Goal: Task Accomplishment & Management: Complete application form

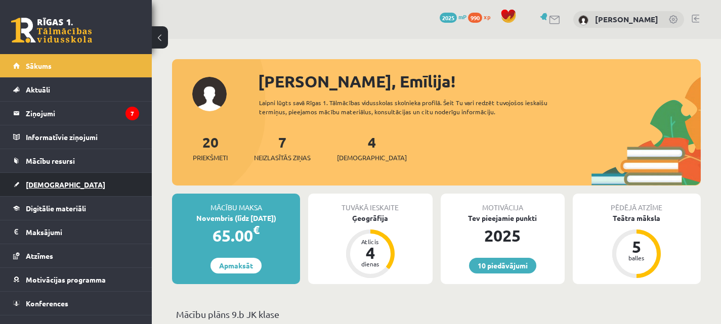
click at [54, 188] on span "[DEMOGRAPHIC_DATA]" at bounding box center [65, 184] width 79 height 9
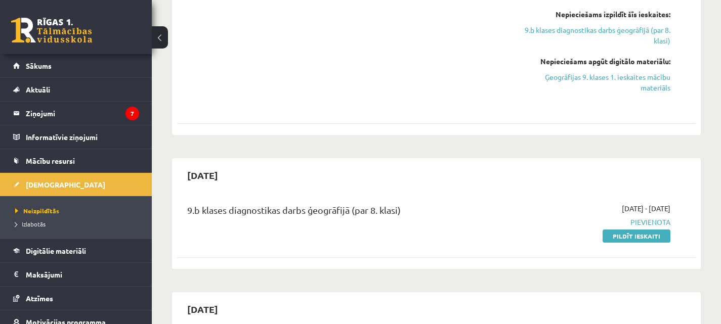
scroll to position [407, 0]
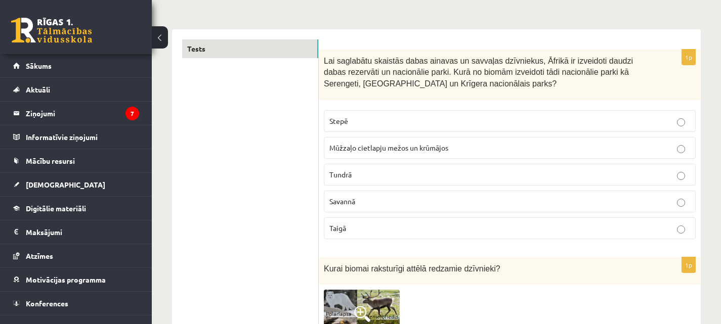
scroll to position [143, 0]
click at [434, 156] on label "Mūžzaļo cietlapju mežos un krūmājos" at bounding box center [510, 148] width 372 height 22
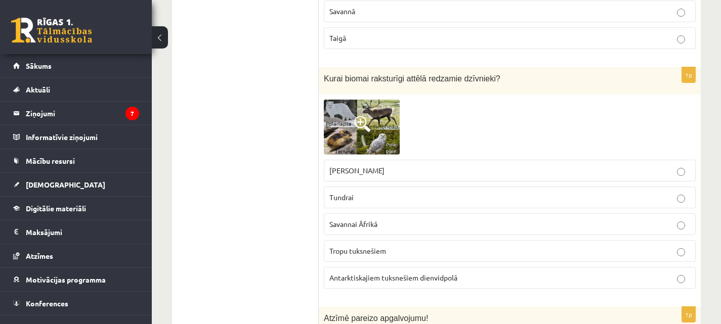
scroll to position [331, 0]
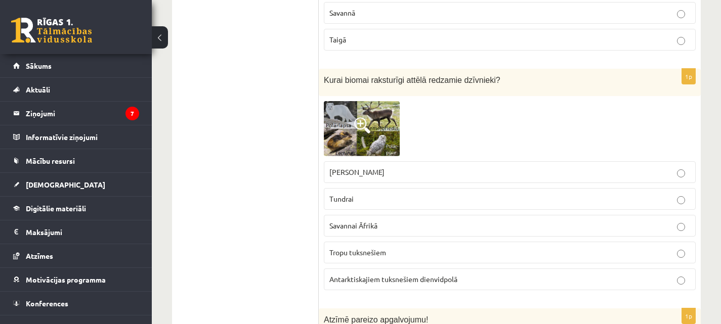
click at [446, 286] on label "Antarktiskajiem tuksnešiem dienvidpolā" at bounding box center [510, 280] width 372 height 22
click at [393, 198] on p "Tundrai" at bounding box center [509, 199] width 361 height 11
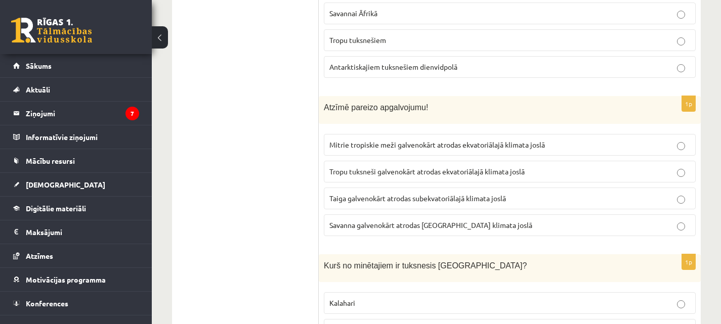
scroll to position [544, 0]
click at [486, 169] on span "Tropu tuksneši galvenokārt atrodas ekvatoriālajā klimata joslā" at bounding box center [426, 170] width 195 height 9
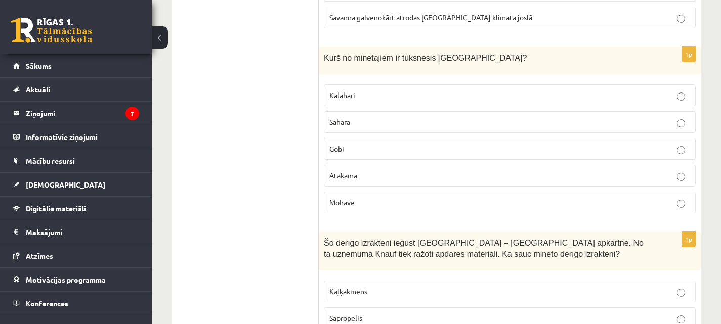
scroll to position [752, 0]
click at [442, 124] on p "Sahāra" at bounding box center [509, 121] width 361 height 11
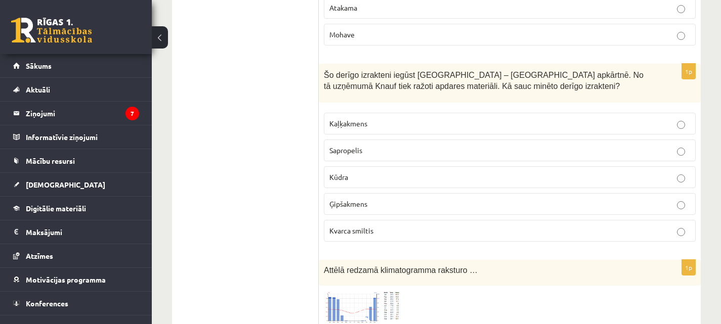
scroll to position [920, 0]
click at [375, 121] on p "Kaļķakmens" at bounding box center [509, 122] width 361 height 11
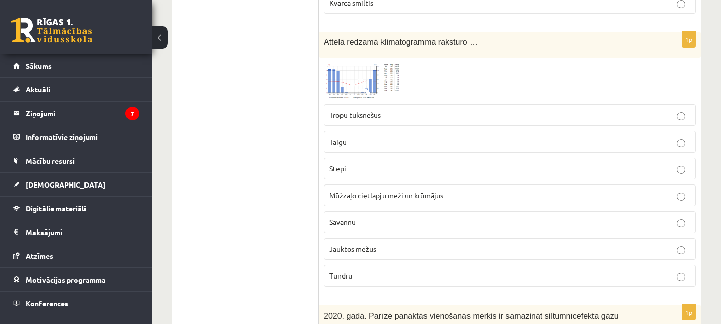
scroll to position [1149, 0]
click at [367, 66] on img at bounding box center [362, 80] width 76 height 36
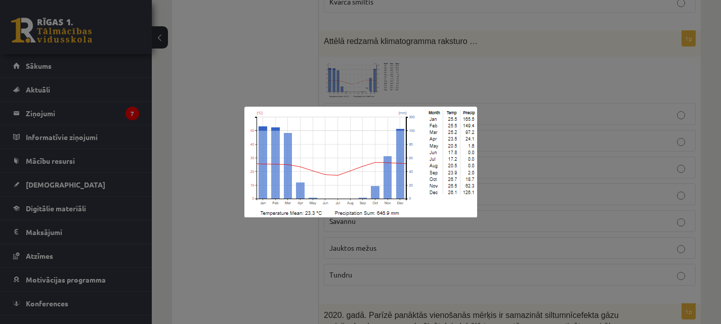
click at [536, 117] on div at bounding box center [360, 162] width 721 height 324
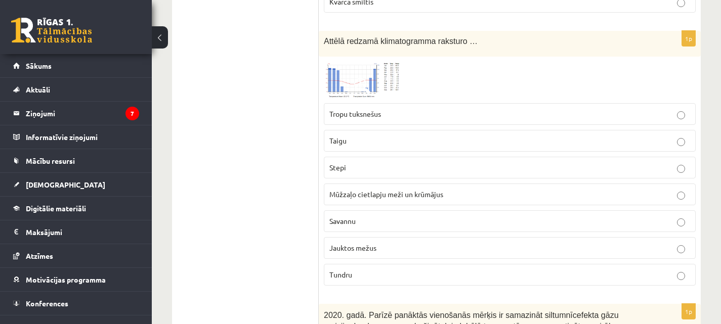
click at [473, 174] on label "Stepi" at bounding box center [510, 168] width 372 height 22
click at [453, 245] on p "Jauktos mežus" at bounding box center [509, 248] width 361 height 11
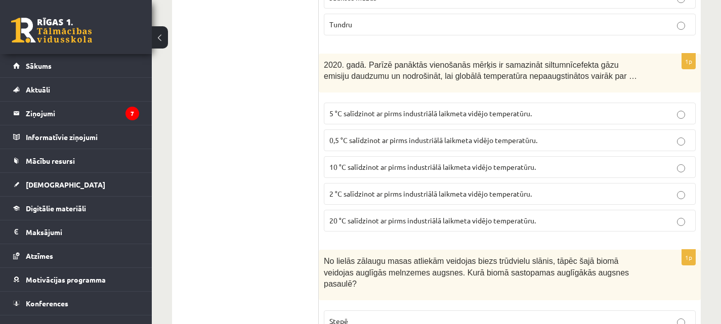
scroll to position [1400, 0]
click at [458, 214] on label "20 °C salīdzinot ar pirms industriālā laikmeta vidējo temperatūru." at bounding box center [510, 220] width 372 height 22
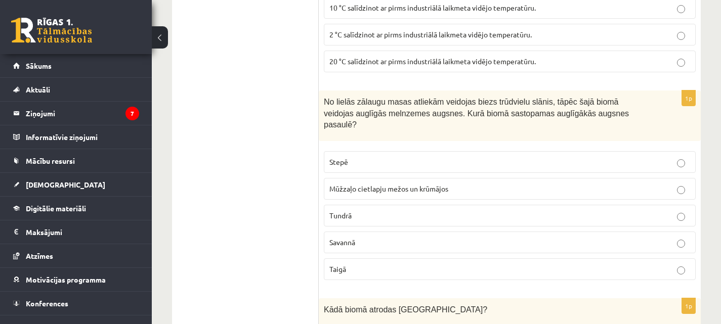
scroll to position [1559, 0]
click at [462, 183] on p "Mūžzaļo cietlapju mežos un krūmājos" at bounding box center [509, 188] width 361 height 11
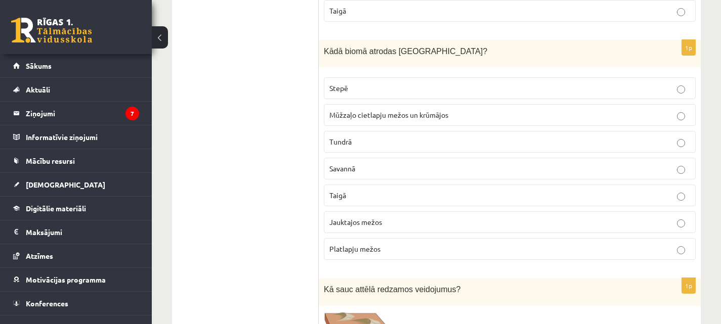
scroll to position [1817, 0]
click at [470, 217] on p "Jauktajos mežos" at bounding box center [509, 222] width 361 height 11
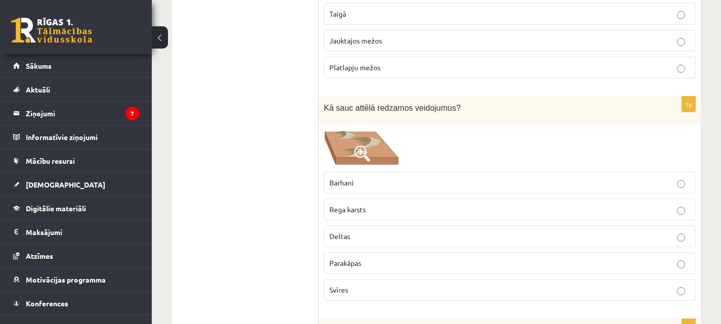
scroll to position [1999, 0]
click at [440, 229] on label "Deltas" at bounding box center [510, 236] width 372 height 22
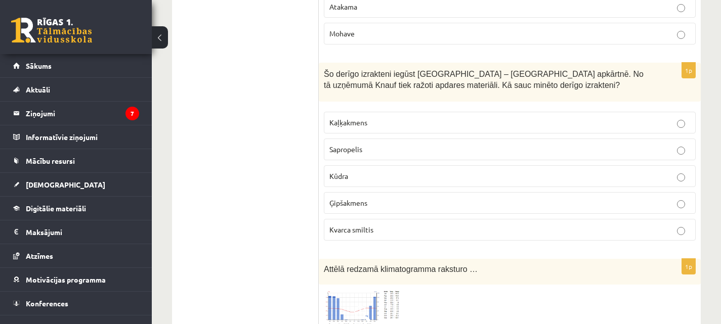
scroll to position [922, 0]
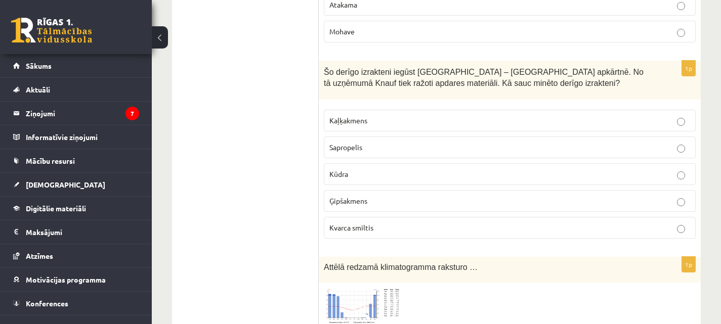
click at [418, 198] on p "Ģipšakmens" at bounding box center [509, 201] width 361 height 11
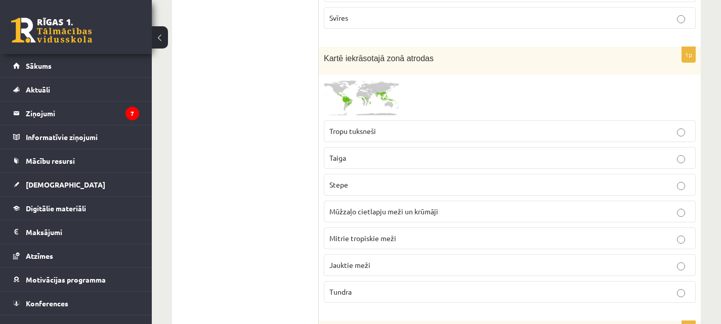
scroll to position [2272, 0]
click at [369, 79] on img at bounding box center [362, 96] width 76 height 35
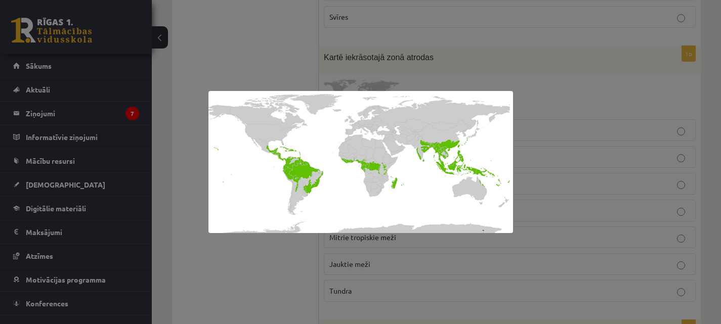
click at [538, 102] on div at bounding box center [360, 162] width 721 height 324
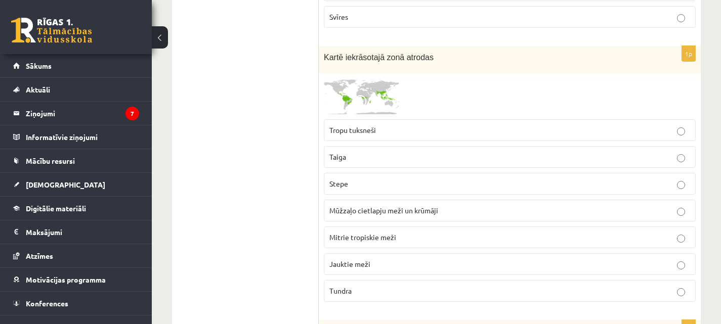
click at [429, 206] on span "Mūžzaļo cietlapju meži un krūmāji" at bounding box center [383, 210] width 109 height 9
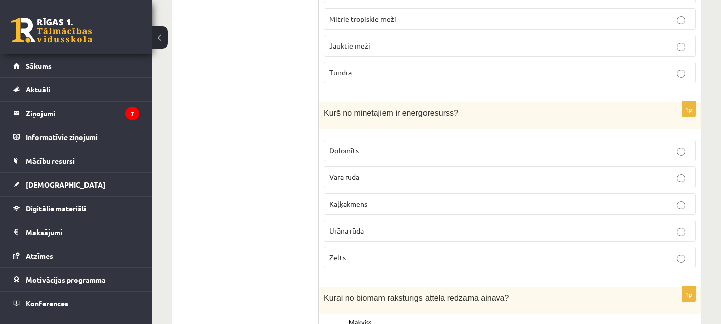
scroll to position [2491, 0]
click at [389, 166] on label "Vara rūda" at bounding box center [510, 177] width 372 height 22
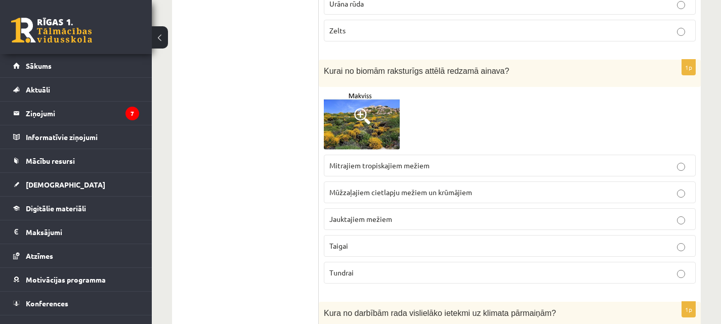
scroll to position [2719, 0]
click at [367, 113] on img at bounding box center [362, 120] width 76 height 58
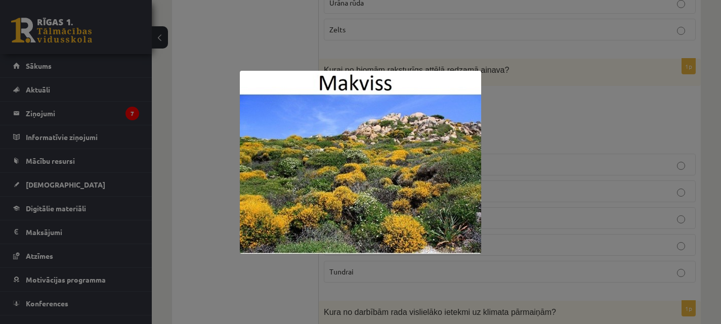
click at [514, 100] on div at bounding box center [360, 162] width 721 height 324
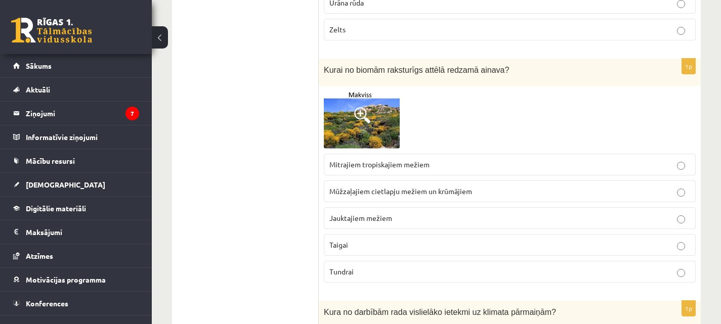
click at [421, 240] on p "Taigai" at bounding box center [509, 245] width 361 height 11
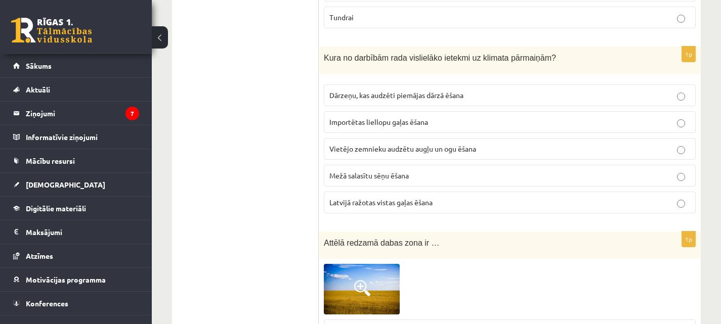
scroll to position [2976, 0]
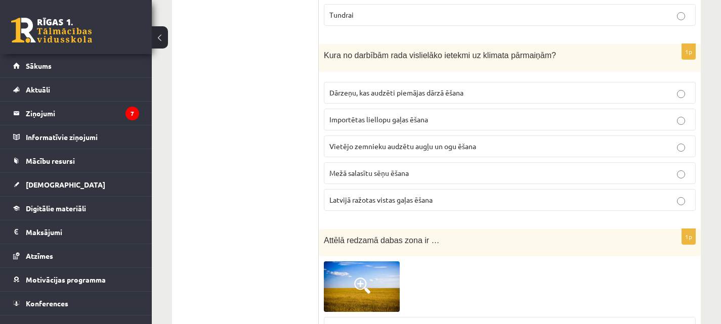
click at [415, 168] on p "Mežā salasītu sēņu ēšana" at bounding box center [509, 173] width 361 height 11
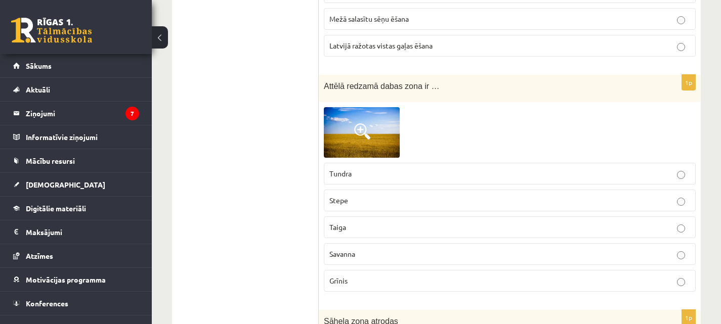
scroll to position [3131, 0]
click at [363, 248] on p "Savanna" at bounding box center [509, 253] width 361 height 11
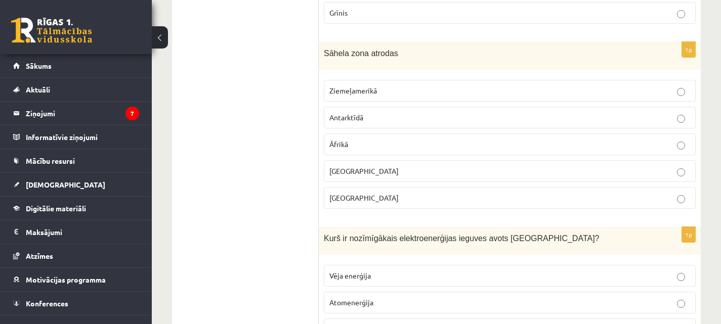
scroll to position [3399, 0]
click at [378, 139] on p "Āfrikā" at bounding box center [509, 144] width 361 height 11
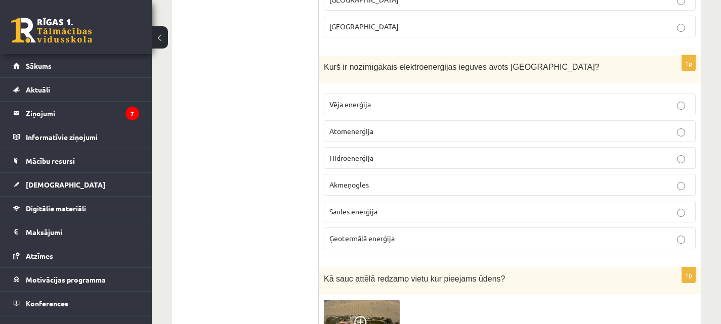
scroll to position [3572, 0]
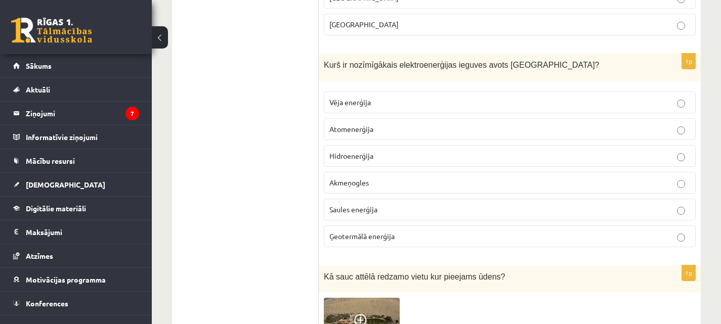
click at [387, 204] on p "Saules enerģija" at bounding box center [509, 209] width 361 height 11
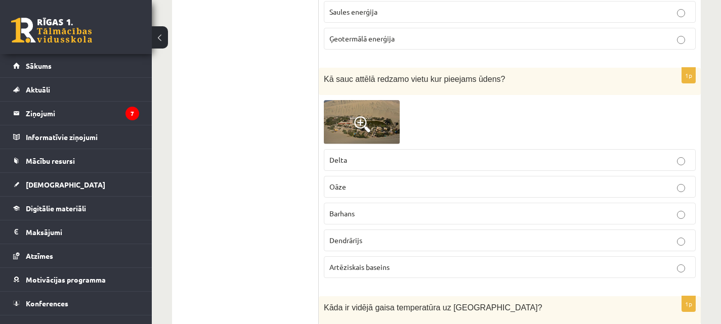
scroll to position [3771, 0]
click at [356, 115] on span at bounding box center [362, 123] width 16 height 16
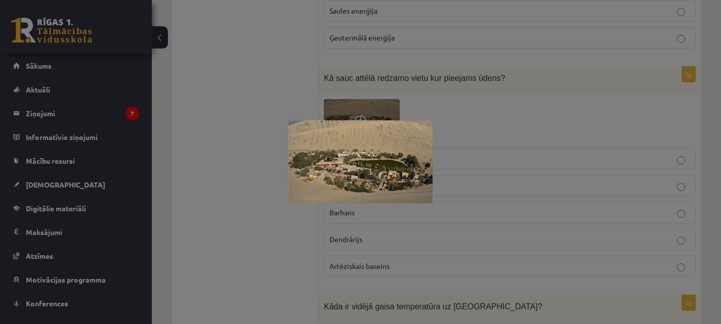
click at [500, 116] on div at bounding box center [360, 162] width 721 height 324
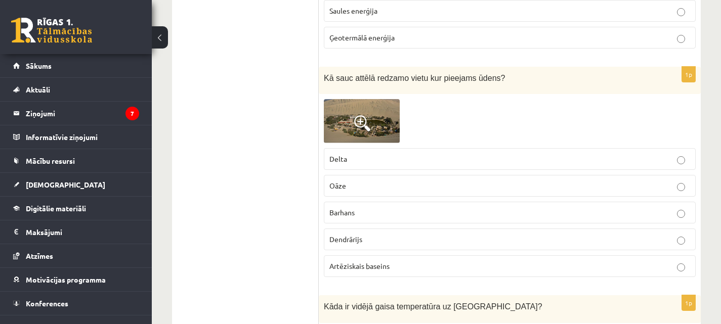
click at [431, 179] on label "Oāze" at bounding box center [510, 186] width 372 height 22
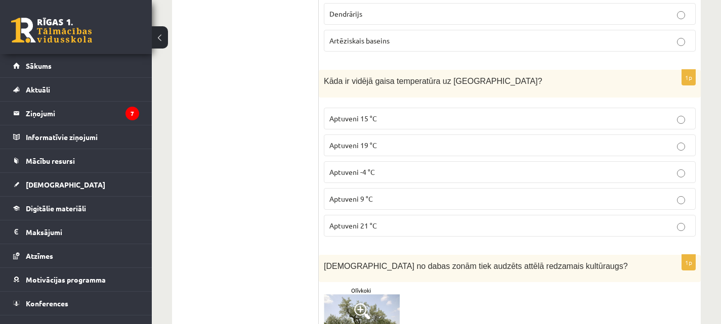
scroll to position [3997, 0]
click at [418, 113] on p "Aptuveni 15 °C" at bounding box center [509, 118] width 361 height 11
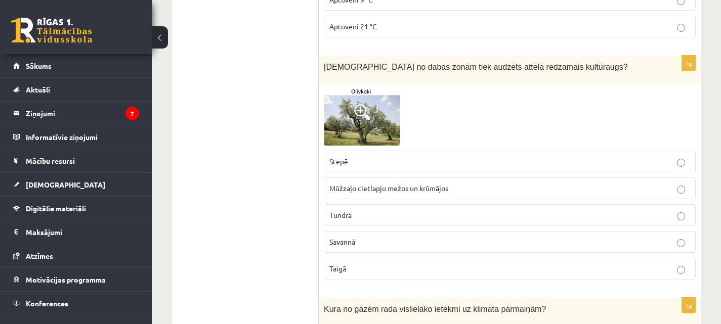
scroll to position [4202, 0]
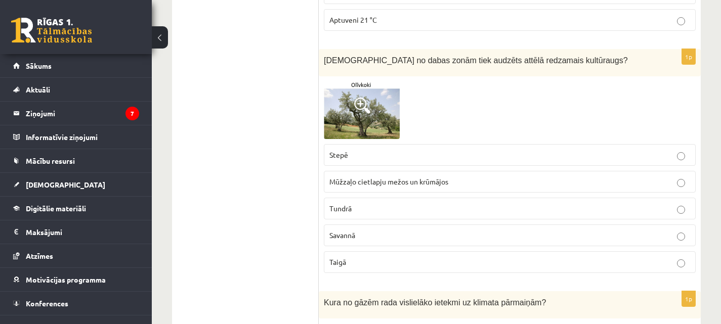
click at [354, 102] on img at bounding box center [362, 110] width 76 height 58
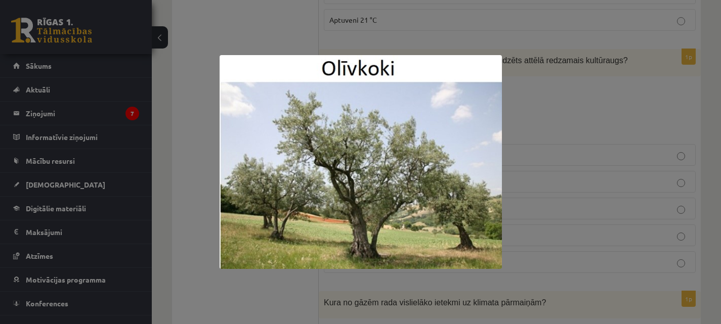
click at [556, 88] on div at bounding box center [360, 162] width 721 height 324
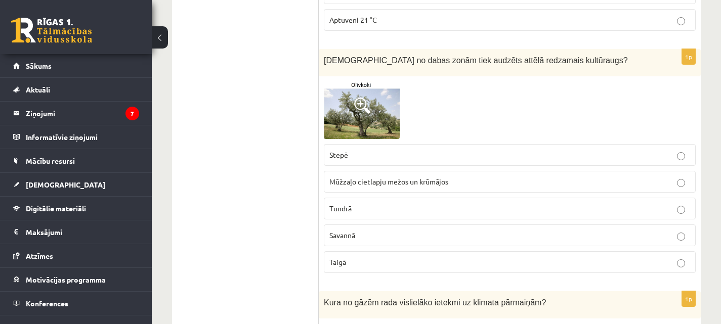
click at [370, 150] on p "Stepē" at bounding box center [509, 155] width 361 height 11
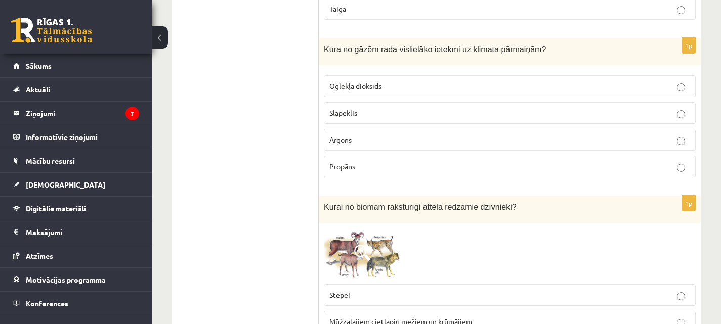
scroll to position [4456, 0]
click at [406, 161] on p "Propāns" at bounding box center [509, 166] width 361 height 11
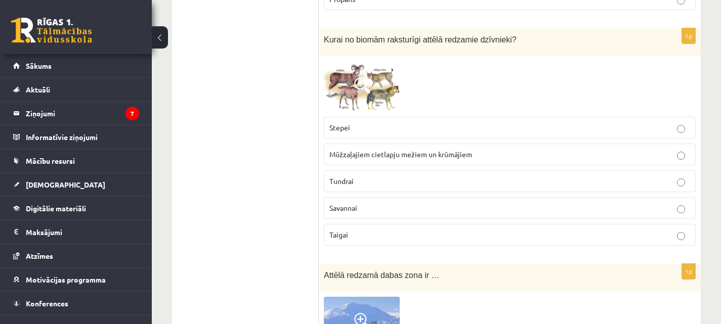
scroll to position [4624, 0]
click at [400, 197] on label "Savannai" at bounding box center [510, 208] width 372 height 22
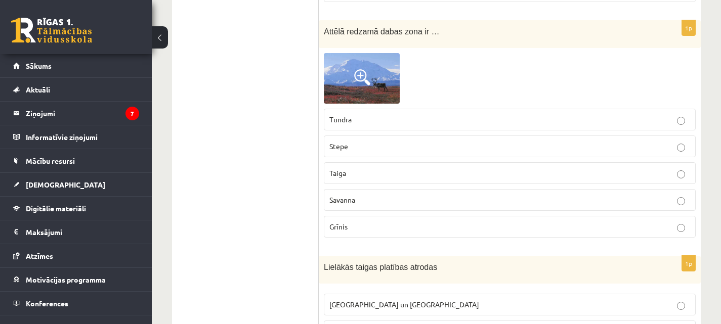
scroll to position [4868, 0]
click at [367, 167] on p "Taiga" at bounding box center [509, 172] width 361 height 11
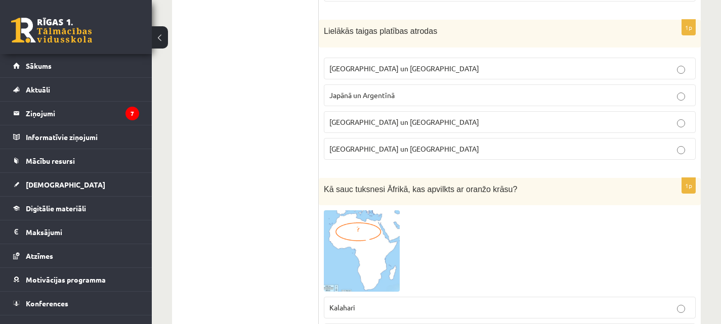
scroll to position [5104, 0]
click at [415, 63] on p "Krievijā un Kanādā" at bounding box center [509, 68] width 361 height 11
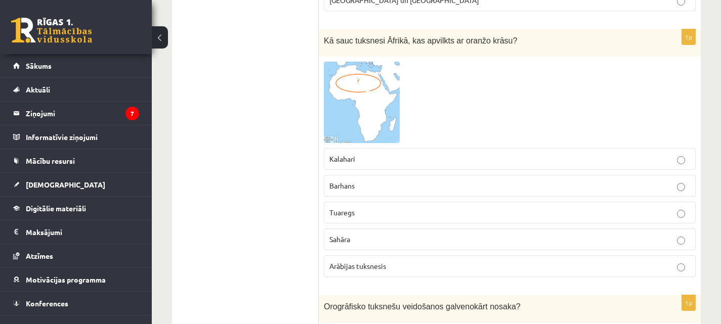
scroll to position [5254, 0]
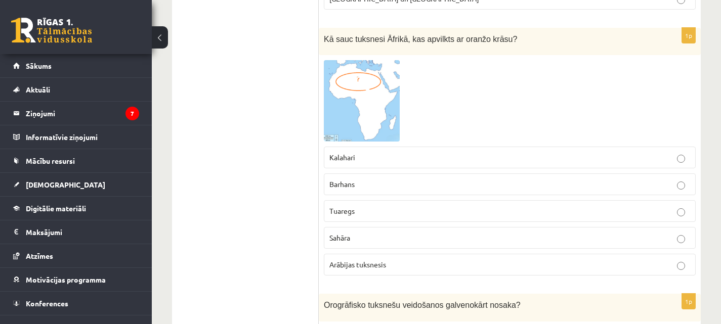
click at [450, 152] on p "Kalahari" at bounding box center [509, 157] width 361 height 11
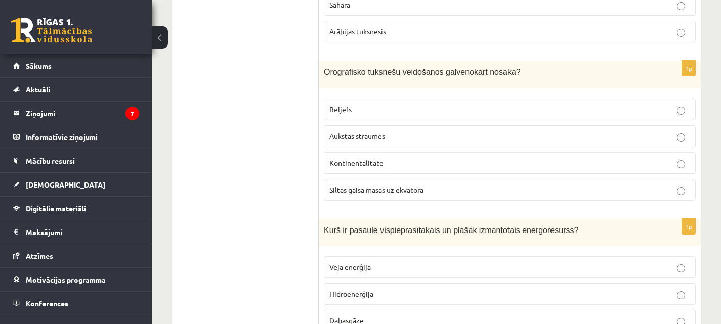
scroll to position [5488, 0]
click at [392, 184] on p "Siltās gaisa masas uz ekvatora" at bounding box center [509, 189] width 361 height 11
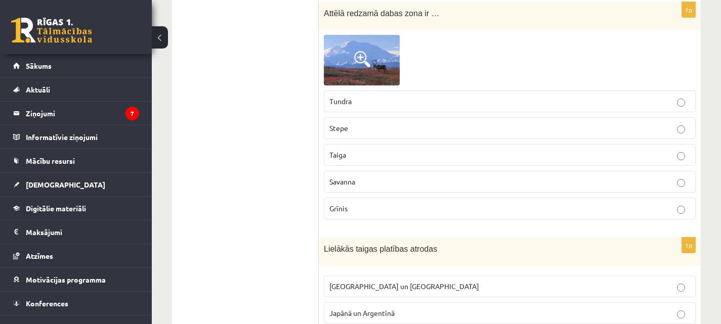
scroll to position [4885, 0]
click at [374, 123] on p "Stepe" at bounding box center [509, 128] width 361 height 11
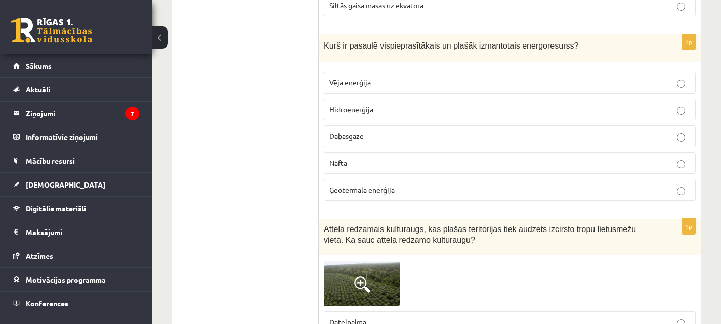
scroll to position [5671, 0]
click at [382, 78] on p "Vēja enerģija" at bounding box center [509, 83] width 361 height 11
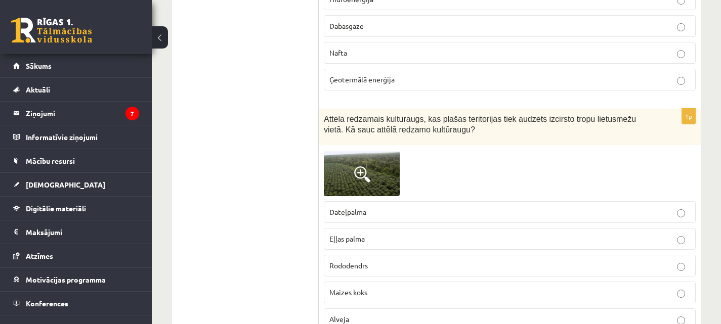
scroll to position [5783, 0]
click at [357, 165] on span at bounding box center [362, 173] width 16 height 16
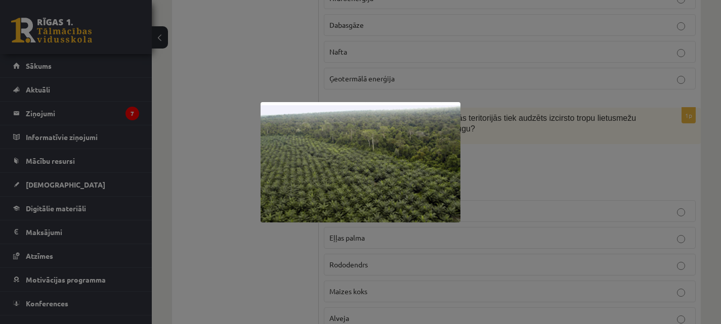
click at [488, 155] on div at bounding box center [360, 162] width 721 height 324
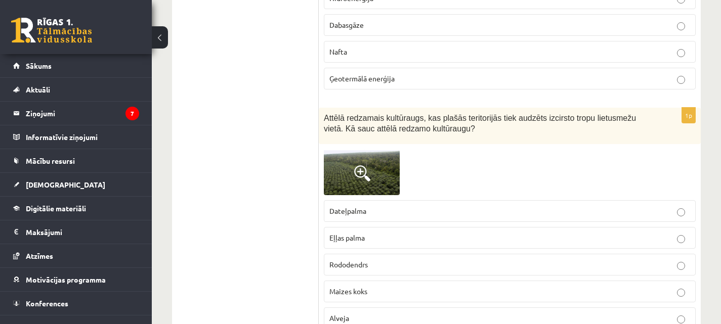
click at [352, 149] on img at bounding box center [362, 172] width 76 height 46
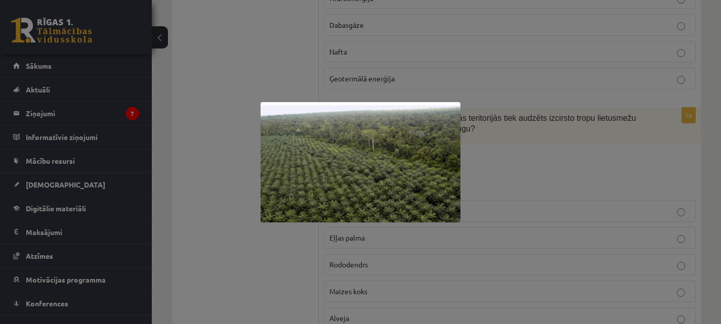
click at [615, 198] on div at bounding box center [360, 162] width 721 height 324
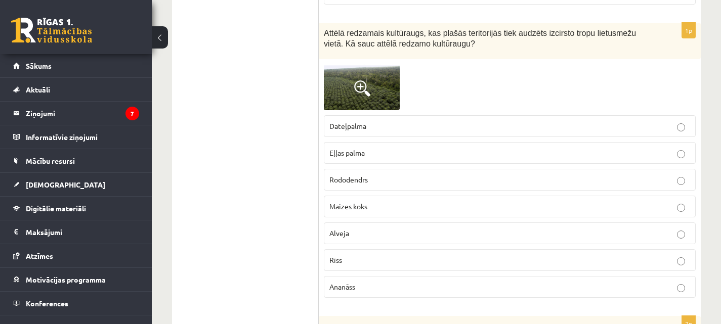
scroll to position [5868, 0]
click at [351, 80] on img at bounding box center [362, 87] width 76 height 46
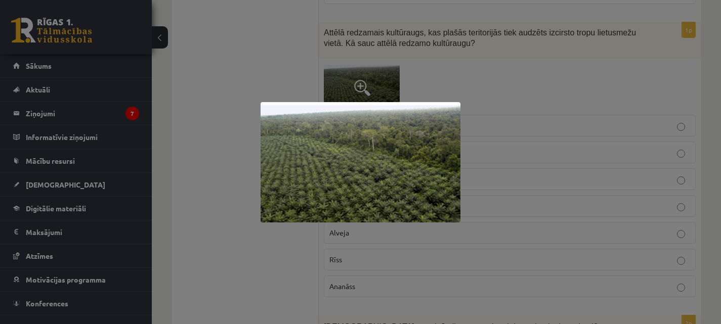
click at [467, 48] on div at bounding box center [360, 162] width 721 height 324
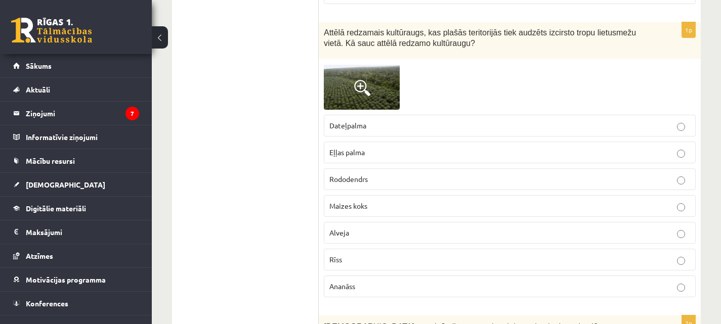
click at [400, 174] on p "Rododendrs" at bounding box center [509, 179] width 361 height 11
click at [402, 147] on p "Eļļas palma" at bounding box center [509, 152] width 361 height 11
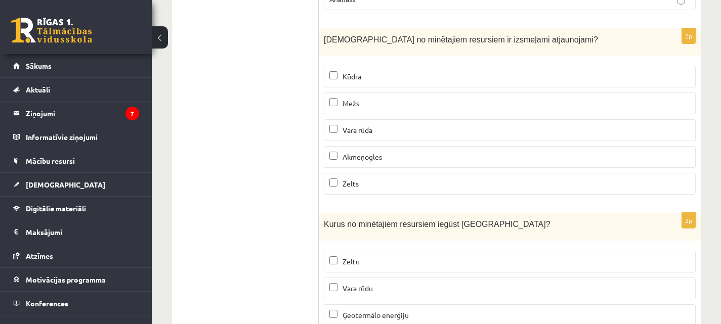
scroll to position [6153, 0]
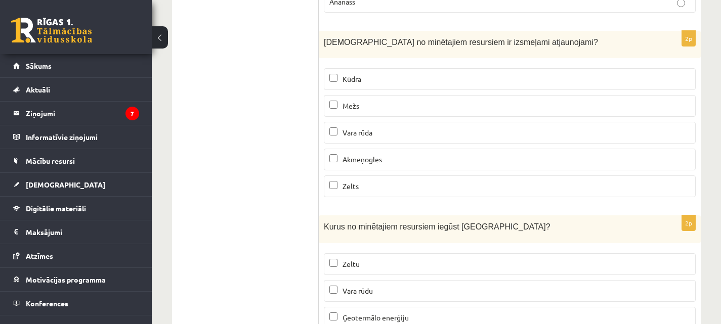
click at [329, 149] on label "Akmeņogles" at bounding box center [510, 160] width 372 height 22
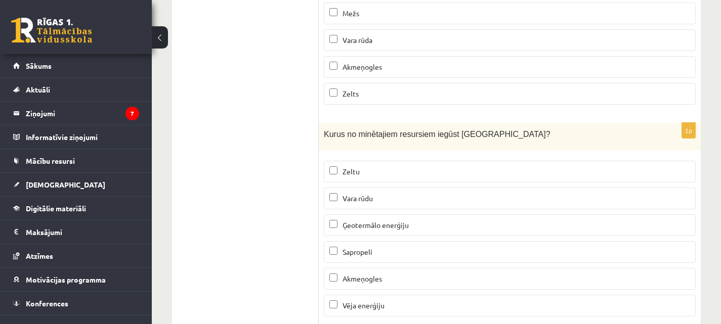
scroll to position [6262, 0]
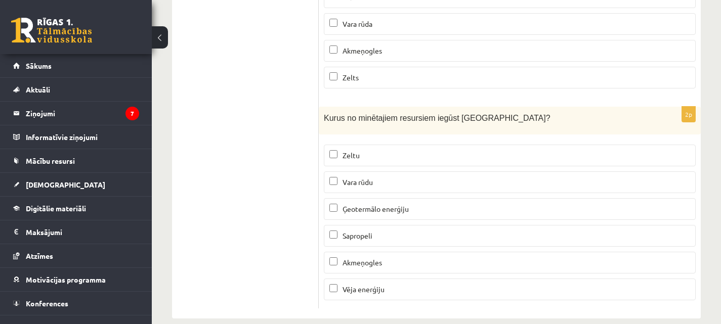
click at [337, 252] on label "Akmeņogles" at bounding box center [510, 263] width 372 height 22
click at [334, 279] on label "Vēja enerģiju" at bounding box center [510, 290] width 372 height 22
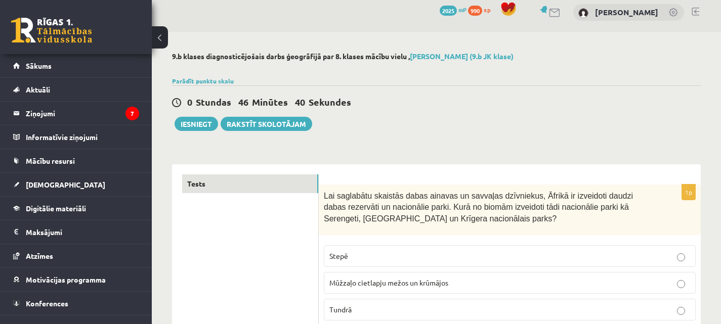
scroll to position [0, 0]
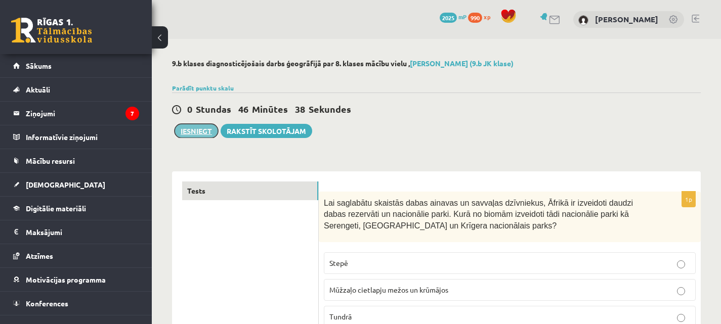
click at [197, 130] on button "Iesniegt" at bounding box center [197, 131] width 44 height 14
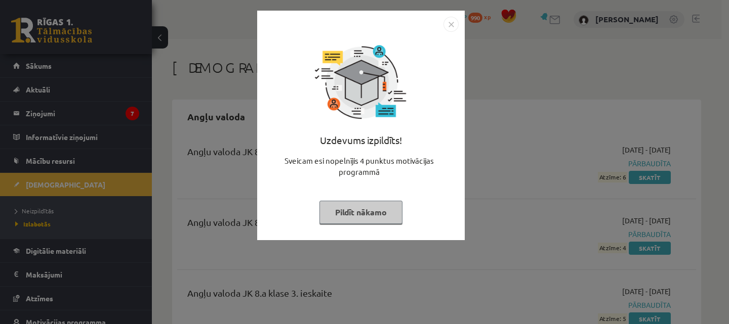
click at [355, 208] on button "Pildīt nākamo" at bounding box center [360, 212] width 83 height 23
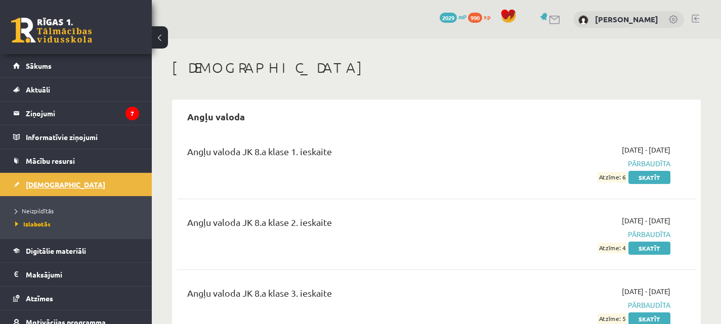
click at [39, 180] on link "[DEMOGRAPHIC_DATA]" at bounding box center [76, 184] width 126 height 23
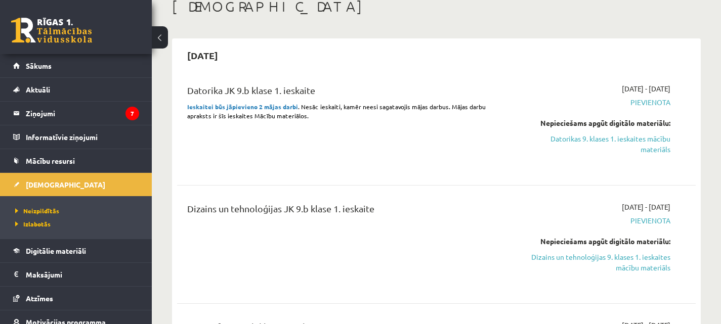
scroll to position [62, 0]
click at [561, 143] on link "Datorikas 9. klases 1. ieskaites mācību materiāls" at bounding box center [595, 143] width 151 height 21
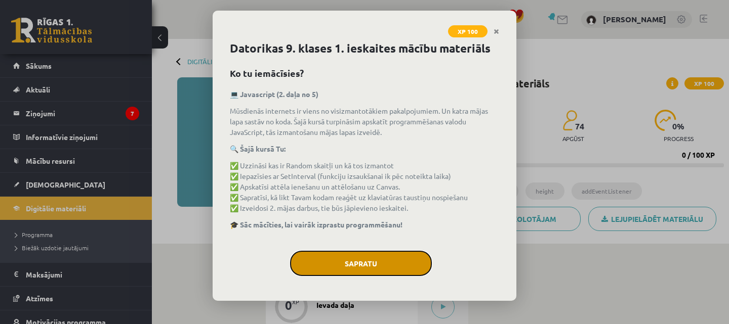
click at [402, 272] on button "Sapratu" at bounding box center [361, 263] width 142 height 25
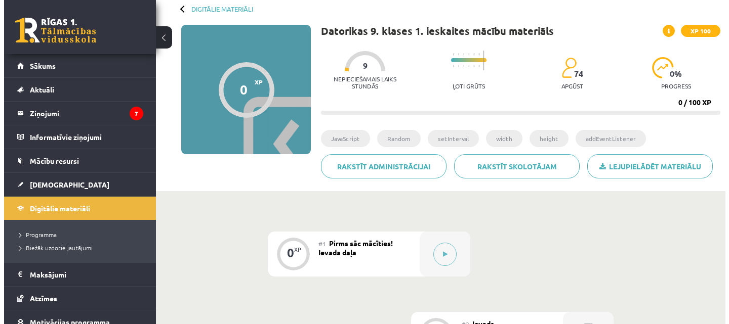
scroll to position [57, 0]
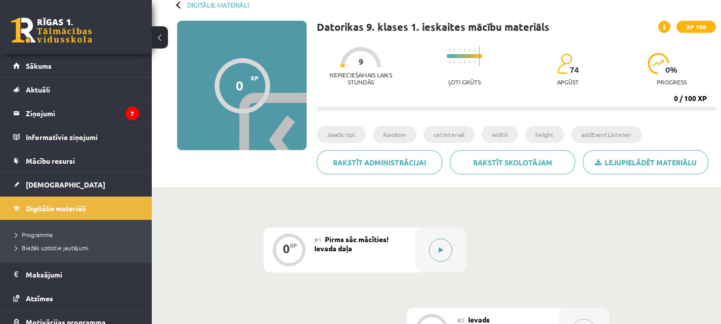
click at [442, 234] on div at bounding box center [440, 250] width 51 height 45
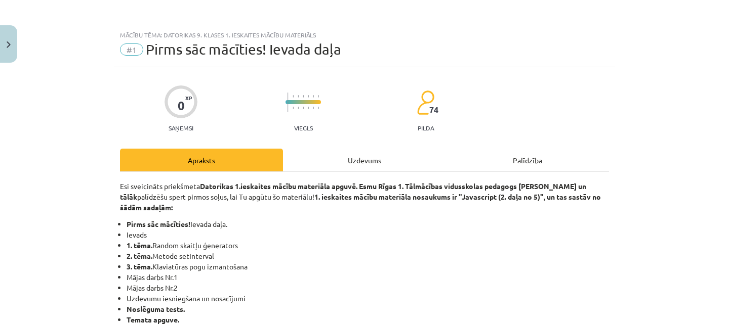
click at [366, 158] on div "Uzdevums" at bounding box center [364, 160] width 163 height 23
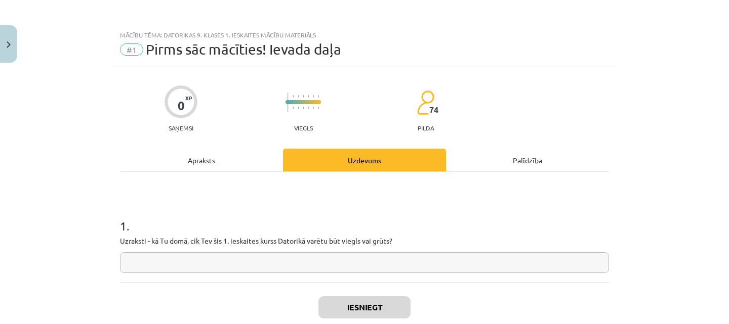
scroll to position [25, 0]
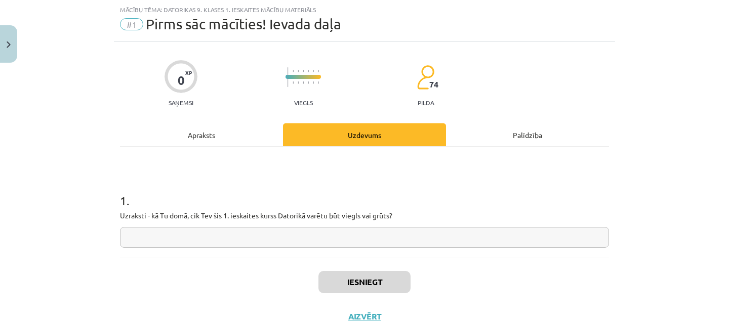
click at [304, 242] on input "text" at bounding box center [364, 237] width 489 height 21
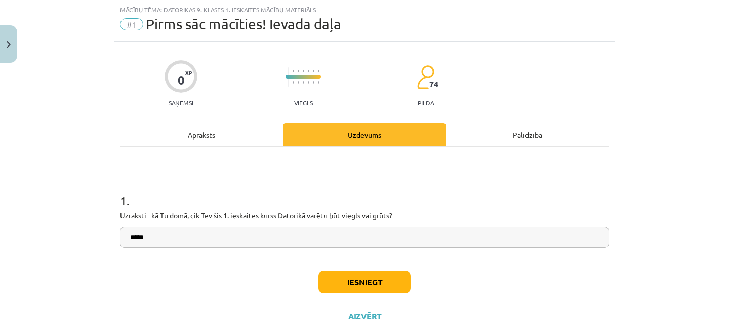
type input "*****"
click at [320, 274] on button "Iesniegt" at bounding box center [364, 282] width 92 height 22
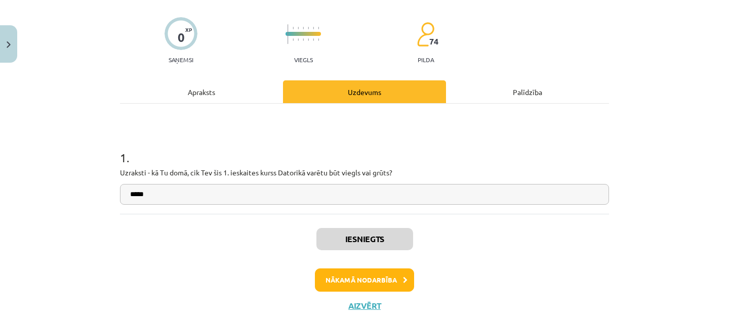
scroll to position [69, 0]
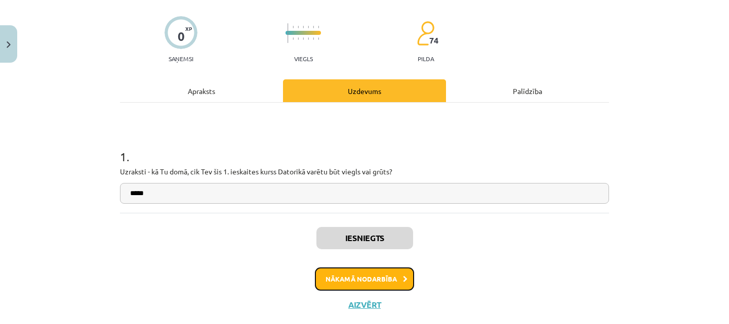
click at [362, 274] on button "Nākamā nodarbība" at bounding box center [364, 279] width 99 height 23
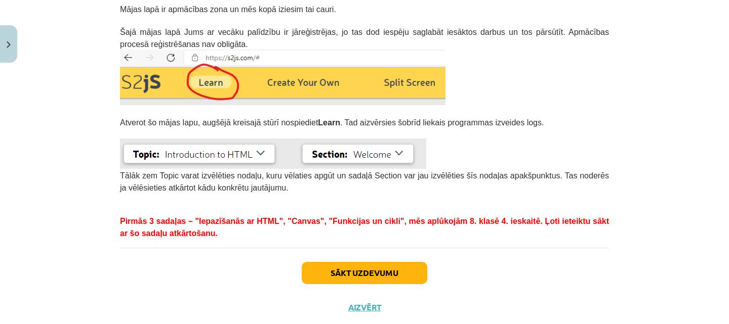
scroll to position [307, 0]
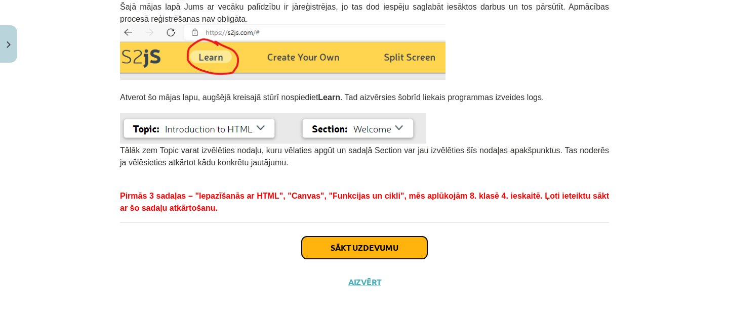
click at [343, 249] on button "Sākt uzdevumu" at bounding box center [364, 248] width 125 height 22
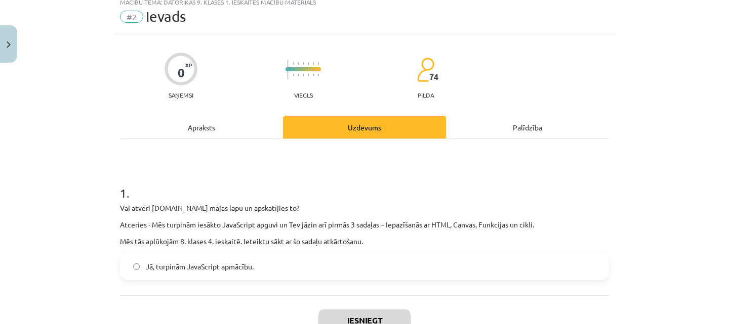
scroll to position [34, 0]
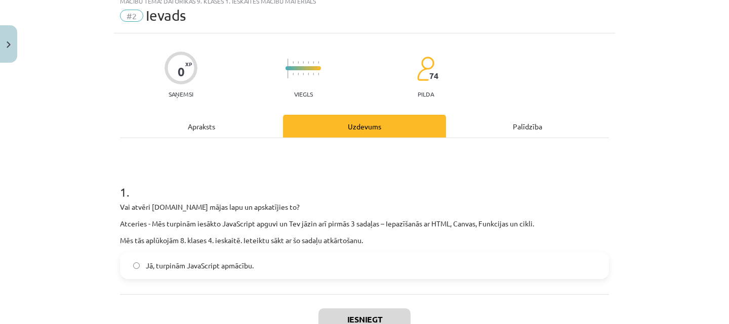
click at [291, 262] on label "Jā, turpinām JavaScript apmācību." at bounding box center [364, 265] width 487 height 25
click at [366, 314] on button "Iesniegt" at bounding box center [364, 320] width 92 height 22
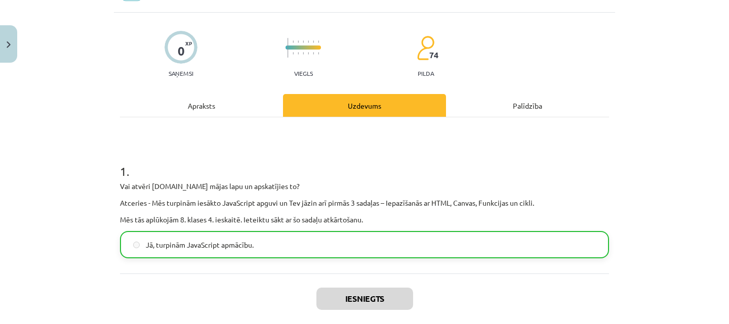
scroll to position [138, 0]
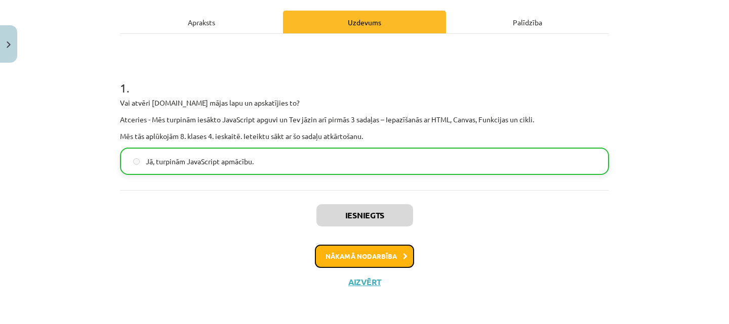
click at [375, 253] on button "Nākamā nodarbība" at bounding box center [364, 256] width 99 height 23
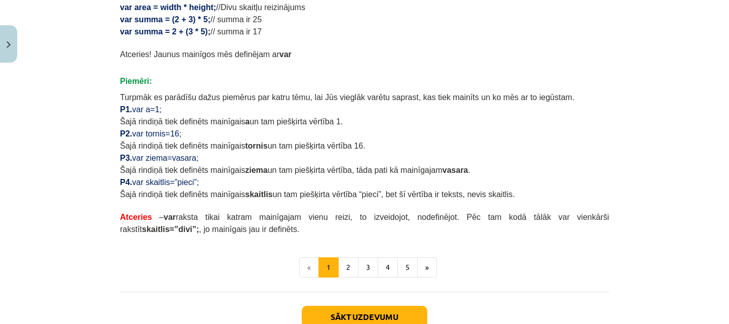
scroll to position [597, 0]
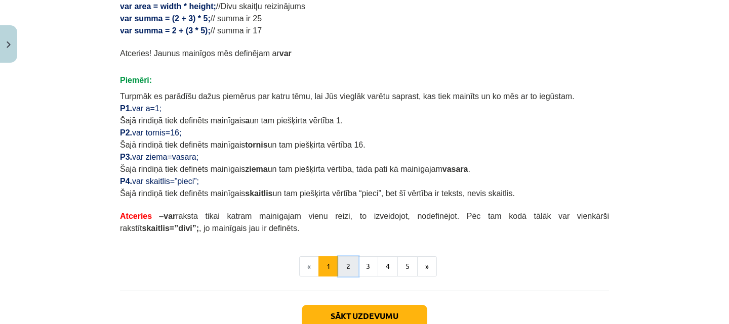
click at [340, 258] on button "2" at bounding box center [348, 267] width 20 height 20
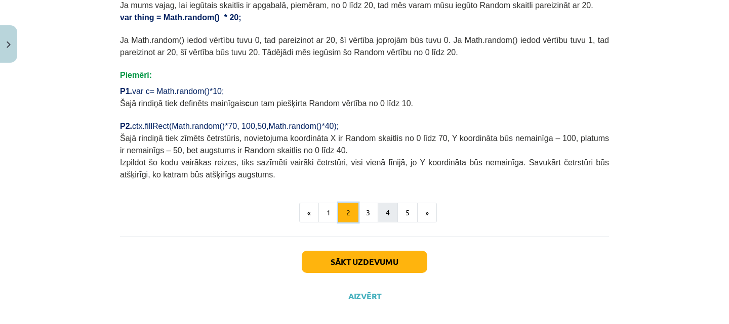
scroll to position [443, 0]
click at [405, 217] on button "5" at bounding box center [407, 212] width 20 height 20
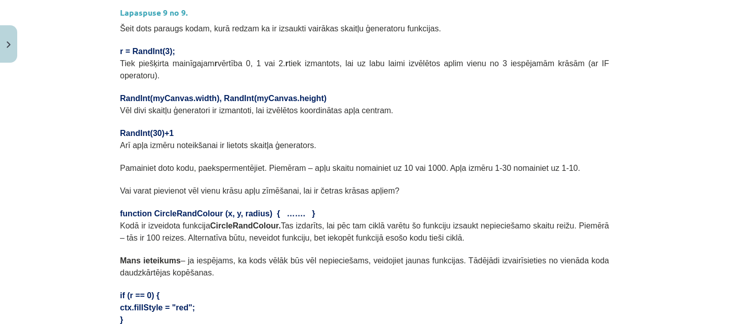
scroll to position [641, 0]
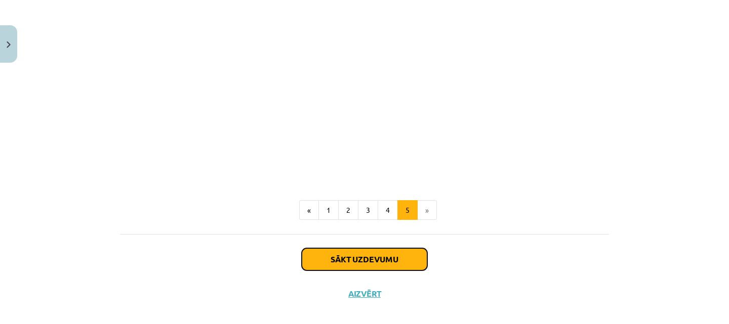
click at [371, 254] on button "Sākt uzdevumu" at bounding box center [364, 259] width 125 height 22
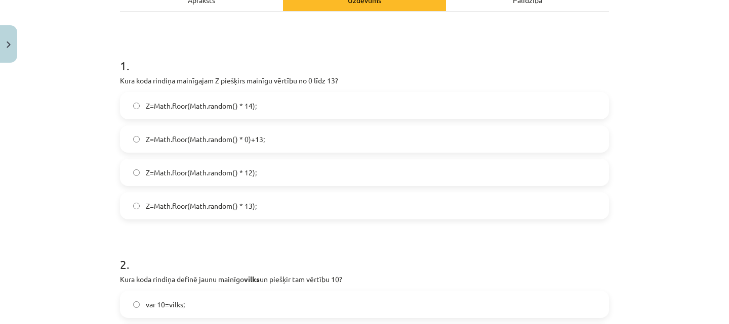
scroll to position [162, 0]
click at [276, 142] on label "Z=Math.floor(Math.random() * 0)+13;" at bounding box center [364, 137] width 487 height 25
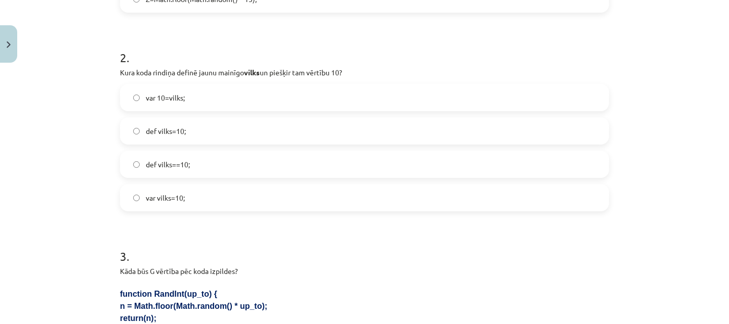
scroll to position [368, 0]
click at [287, 133] on label "def vilks=10;" at bounding box center [364, 130] width 487 height 25
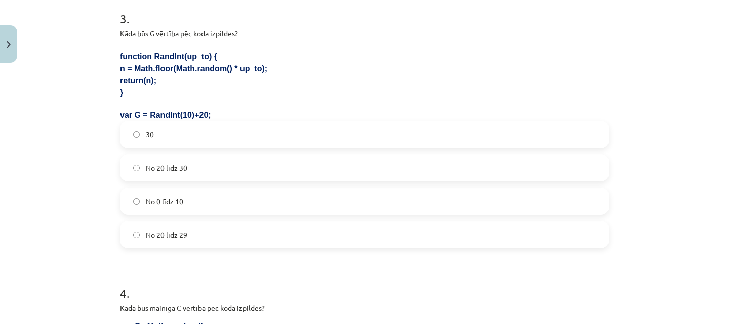
scroll to position [606, 0]
click at [261, 126] on label "30" at bounding box center [364, 133] width 487 height 25
click at [234, 162] on label "No 20 līdz 30" at bounding box center [364, 167] width 487 height 25
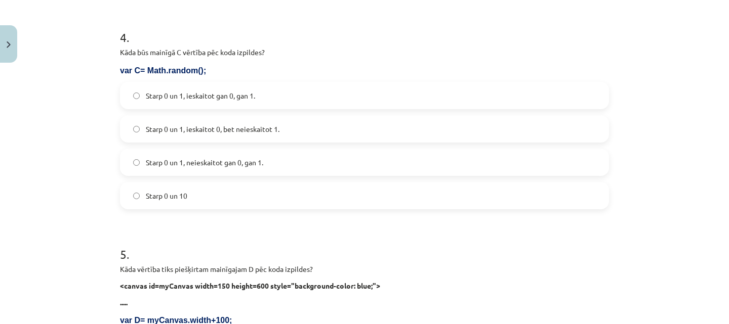
scroll to position [862, 0]
click at [269, 113] on div "Starp 0 un 1, ieskaitot gan 0, gan 1. Starp 0 un 1, ieskaitot 0, bet neieskaito…" at bounding box center [364, 145] width 489 height 128
click at [268, 122] on label "Starp 0 un 1, ieskaitot 0, bet neieskaitot 1." at bounding box center [364, 128] width 487 height 25
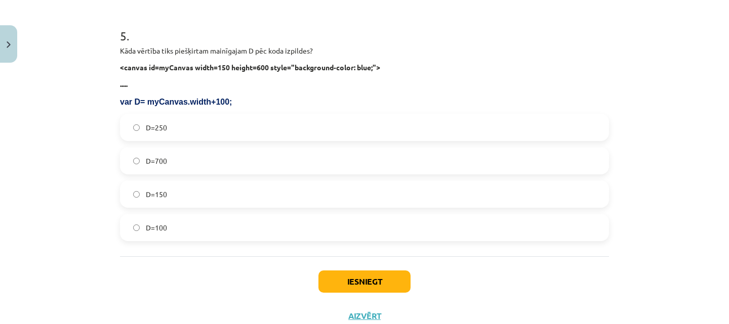
scroll to position [1080, 0]
click at [185, 188] on label "D=150" at bounding box center [364, 193] width 487 height 25
click at [271, 226] on label "D=100" at bounding box center [364, 227] width 487 height 25
click at [348, 279] on button "Iesniegt" at bounding box center [364, 281] width 92 height 22
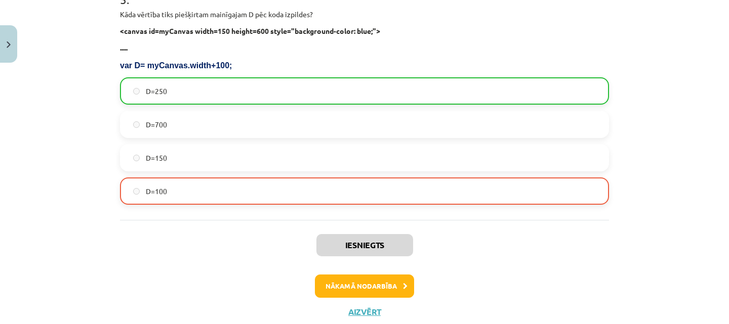
scroll to position [1146, 0]
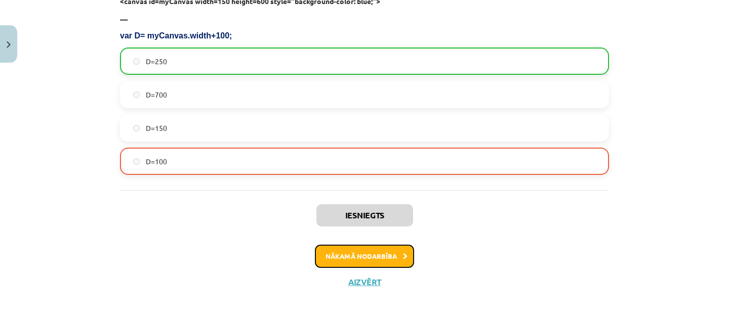
click at [351, 246] on button "Nākamā nodarbība" at bounding box center [364, 256] width 99 height 23
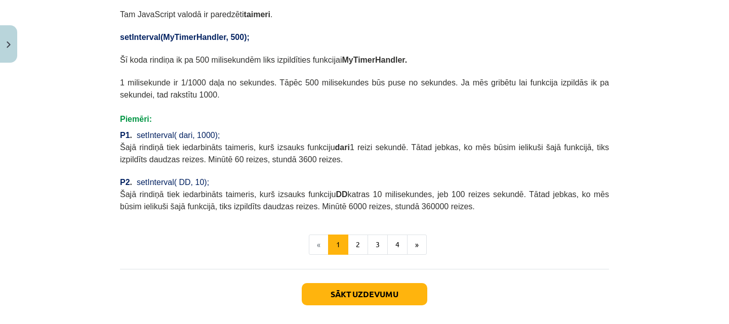
scroll to position [497, 0]
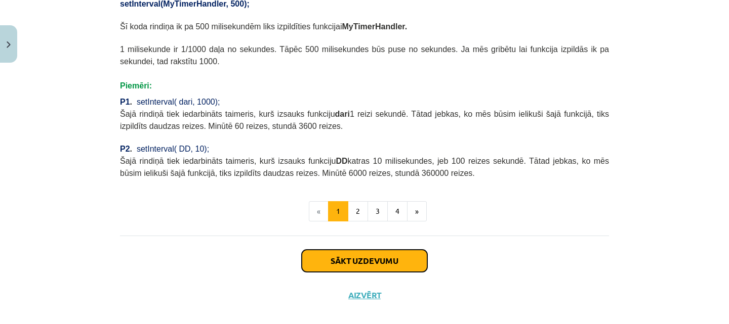
click at [327, 250] on button "Sākt uzdevumu" at bounding box center [364, 261] width 125 height 22
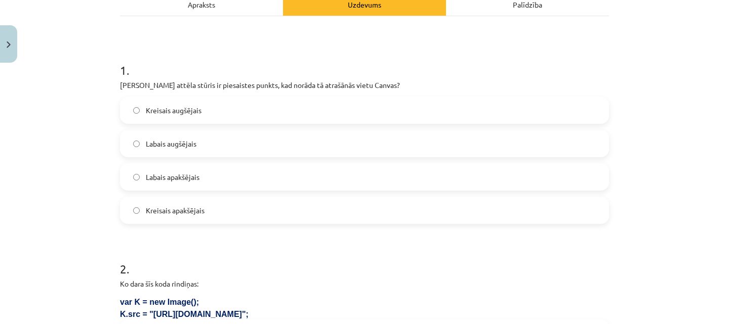
scroll to position [157, 0]
click at [306, 144] on label "Labais augšējais" at bounding box center [364, 142] width 487 height 25
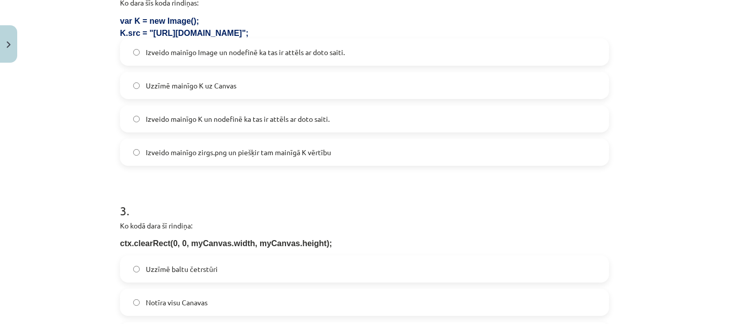
scroll to position [438, 0]
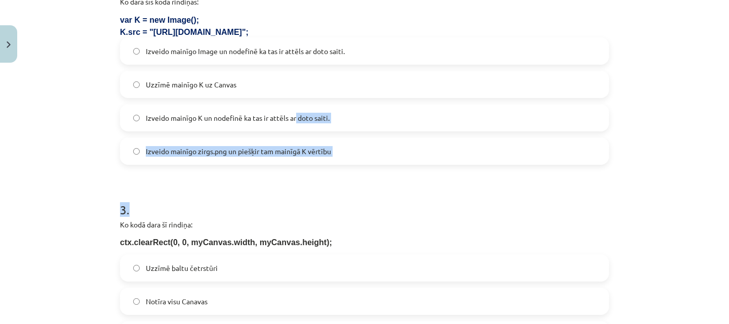
drag, startPoint x: 293, startPoint y: 112, endPoint x: 319, endPoint y: 216, distance: 107.4
click at [319, 216] on form "1 . Kurš attēla stūris ir piesaistes punkts, kad norāda tā atrašānās vietu Canv…" at bounding box center [364, 276] width 489 height 1027
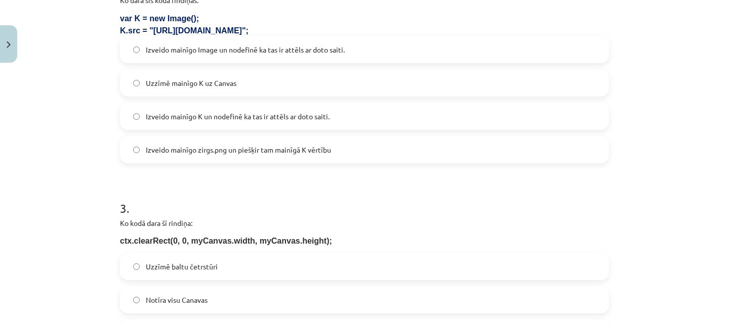
click at [367, 87] on label "Uzzīmē mainīgo K uz Canvas" at bounding box center [364, 82] width 487 height 25
click at [321, 154] on span "Izveido mainīgo zirgs.png un piešķir tam mainīgā K vērtību" at bounding box center [238, 150] width 185 height 11
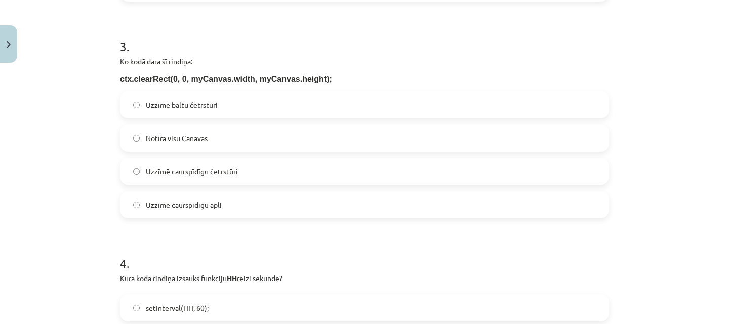
scroll to position [602, 0]
click at [329, 167] on label "Uzzīmē caurspīdīgu četrstūri" at bounding box center [364, 170] width 487 height 25
click at [335, 148] on label "Notīra visu Canavas" at bounding box center [364, 137] width 487 height 25
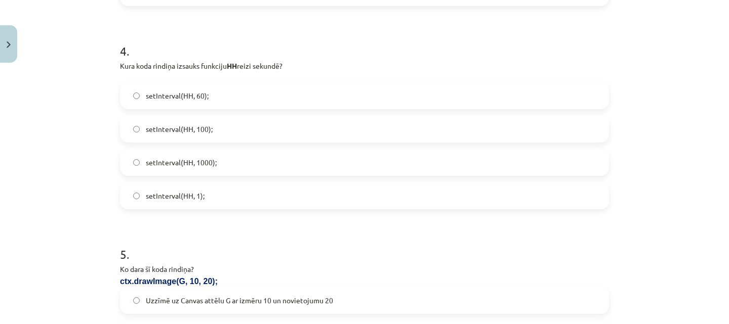
scroll to position [815, 0]
drag, startPoint x: 264, startPoint y: 119, endPoint x: 262, endPoint y: 219, distance: 100.2
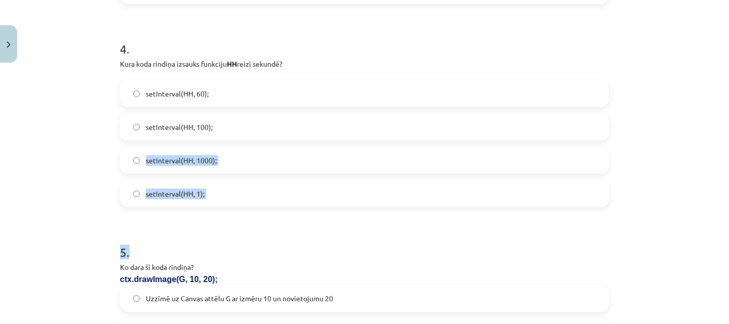
click at [283, 114] on label "setInterval(HH, 100);" at bounding box center [364, 126] width 487 height 25
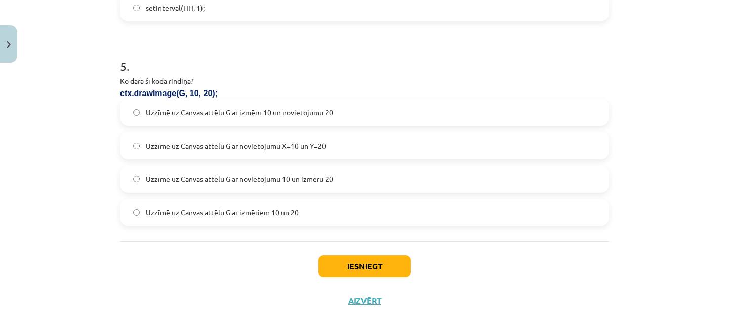
scroll to position [1022, 0]
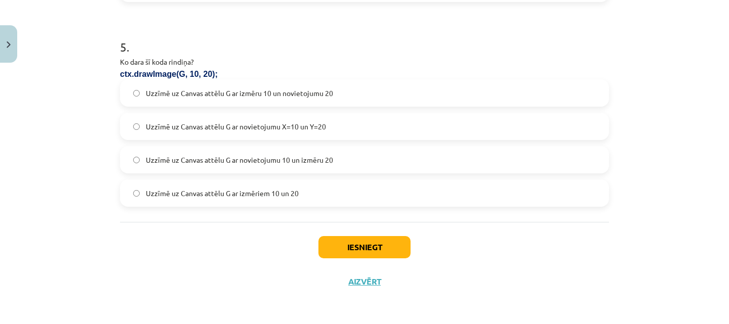
click at [287, 155] on span "Uzzīmē uz Canvas attēlu G ar novietojumu 10 un izmēru 20" at bounding box center [239, 160] width 187 height 11
click at [323, 254] on button "Iesniegt" at bounding box center [364, 247] width 92 height 22
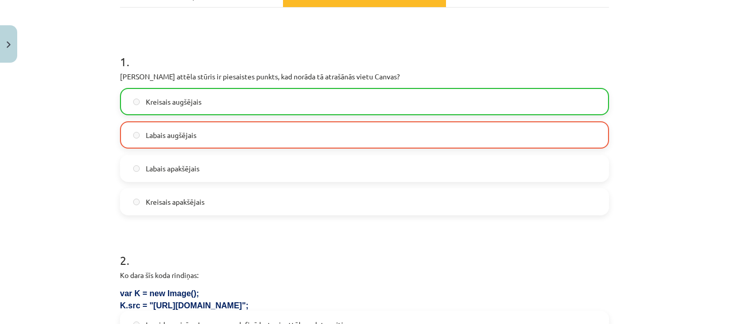
scroll to position [0, 0]
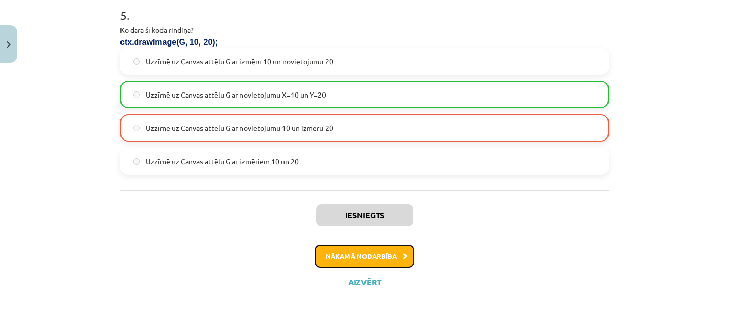
click at [374, 261] on button "Nākamā nodarbība" at bounding box center [364, 256] width 99 height 23
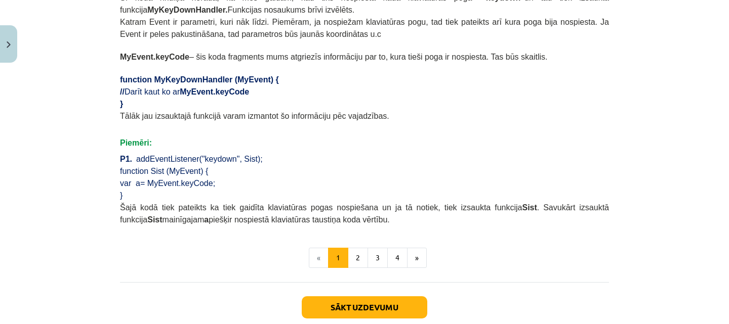
scroll to position [651, 0]
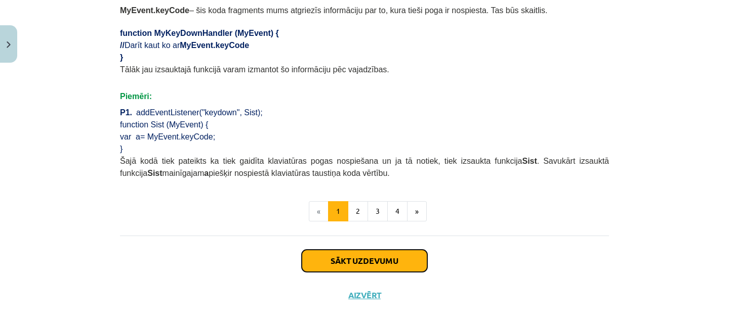
click at [358, 256] on button "Sākt uzdevumu" at bounding box center [364, 261] width 125 height 22
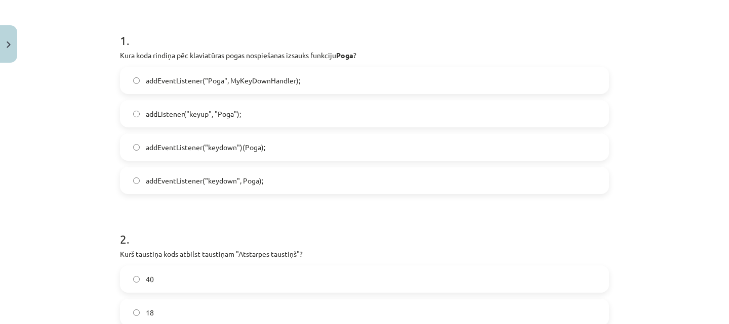
scroll to position [207, 0]
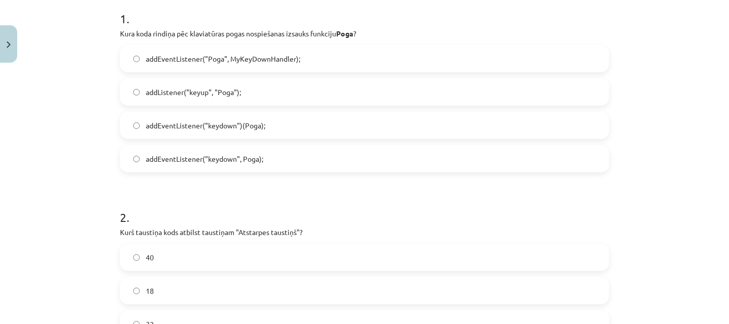
click at [313, 106] on div "addEventListener("Poga", MyKeyDownHandler); addListener("keyup", "Poga"); addEv…" at bounding box center [364, 109] width 489 height 128
click at [311, 103] on label "addListener("keyup", "Poga");" at bounding box center [364, 91] width 487 height 25
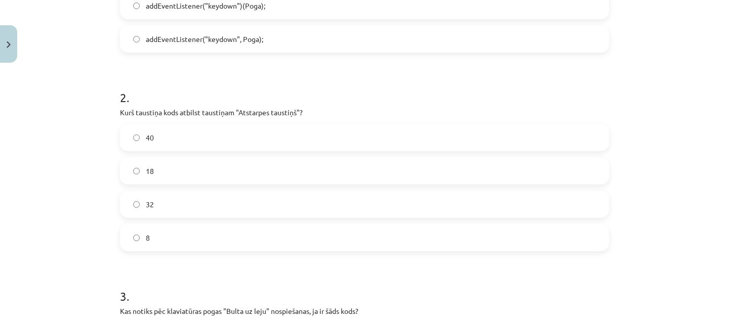
scroll to position [328, 0]
click at [287, 134] on label "40" at bounding box center [364, 136] width 487 height 25
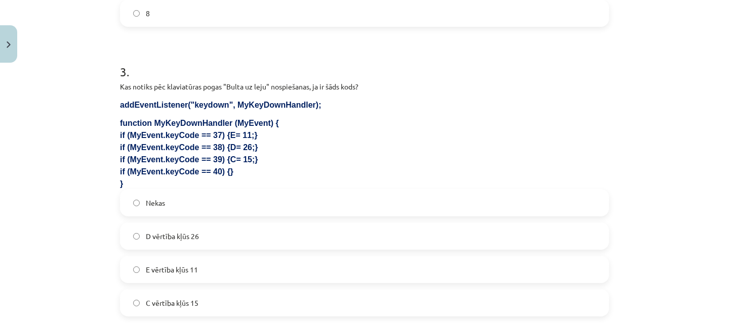
scroll to position [568, 0]
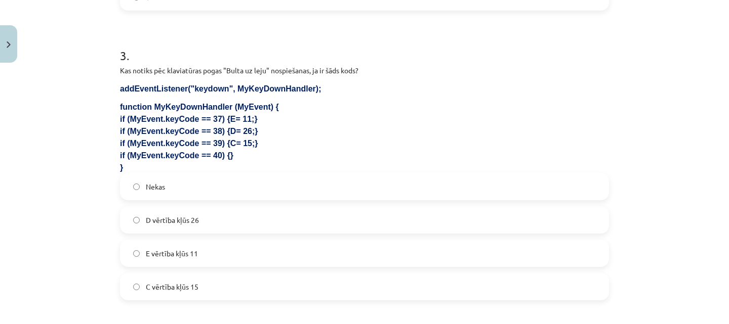
click at [294, 189] on label "Nekas" at bounding box center [364, 186] width 487 height 25
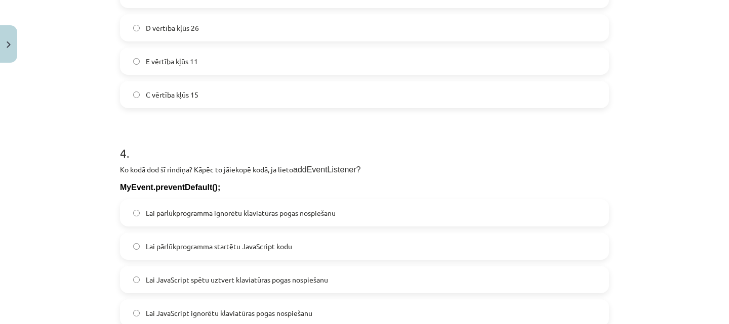
scroll to position [798, 0]
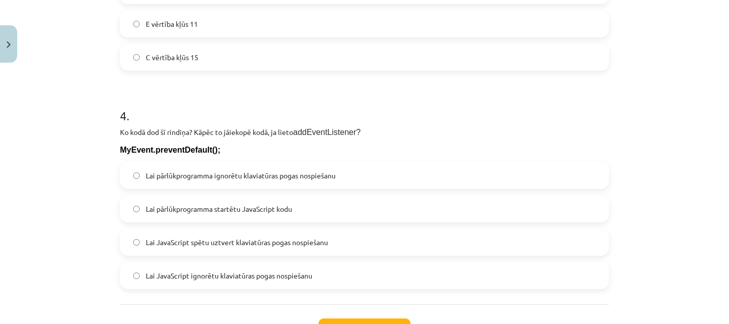
click at [305, 199] on label "Lai pārlūkprogramma startētu JavaScript kodu" at bounding box center [364, 208] width 487 height 25
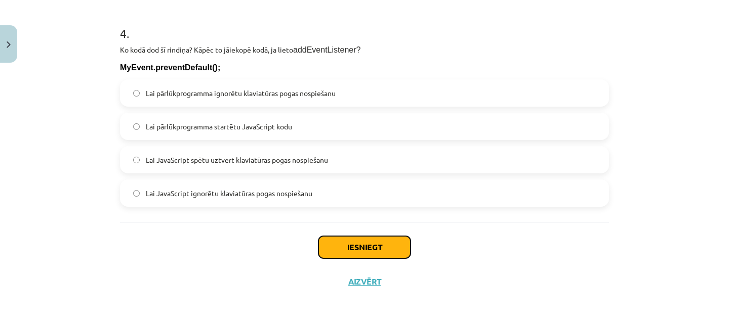
click at [372, 244] on button "Iesniegt" at bounding box center [364, 247] width 92 height 22
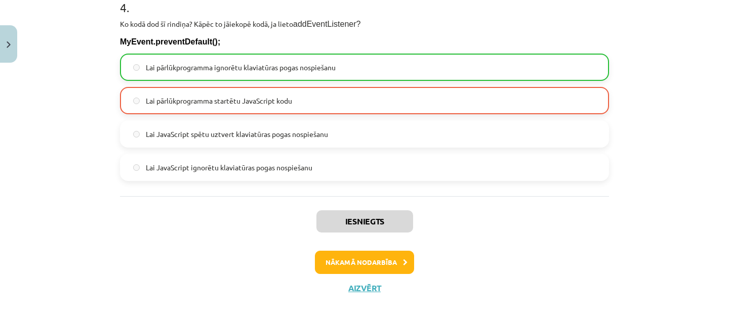
scroll to position [912, 0]
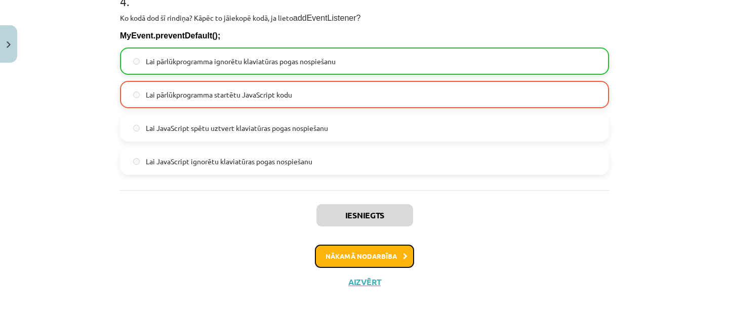
click at [350, 263] on button "Nākamā nodarbība" at bounding box center [364, 256] width 99 height 23
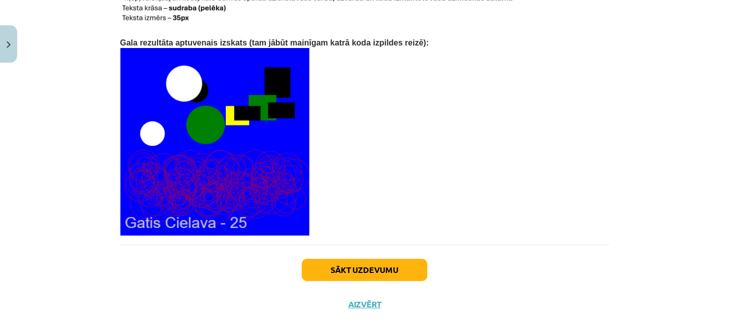
scroll to position [2202, 0]
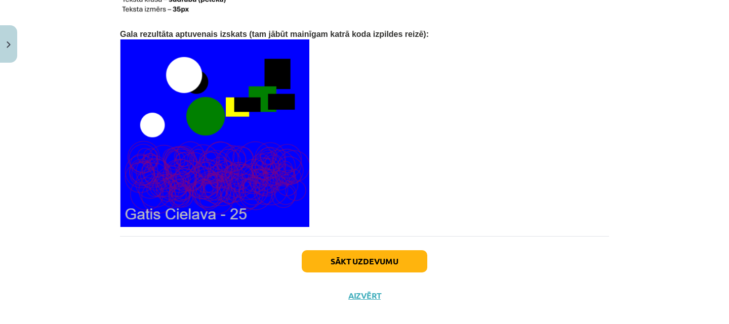
click at [366, 236] on div "Sākt uzdevumu Aizvērt" at bounding box center [364, 271] width 489 height 71
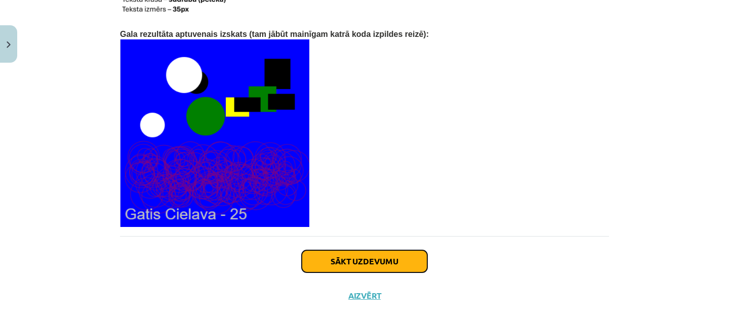
click at [354, 253] on button "Sākt uzdevumu" at bounding box center [364, 261] width 125 height 22
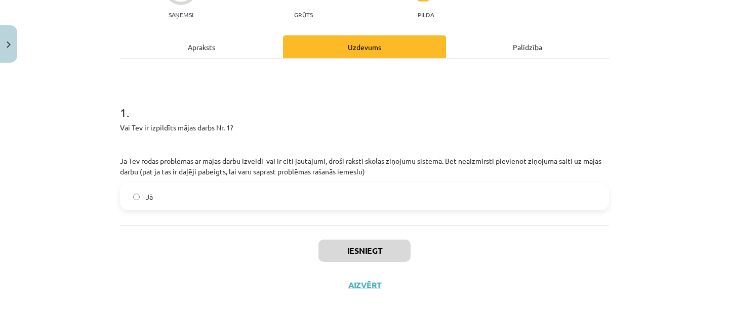
scroll to position [115, 0]
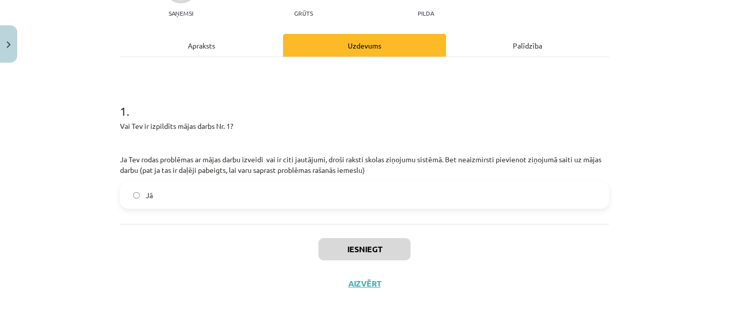
click at [368, 196] on label "Jā" at bounding box center [364, 195] width 487 height 25
click at [368, 243] on button "Iesniegt" at bounding box center [364, 249] width 92 height 22
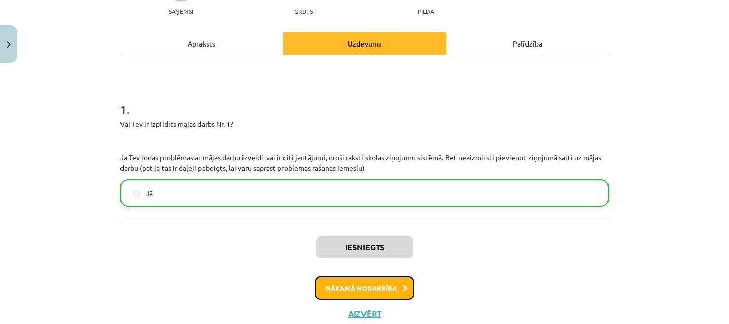
click at [354, 284] on button "Nākamā nodarbība" at bounding box center [364, 288] width 99 height 23
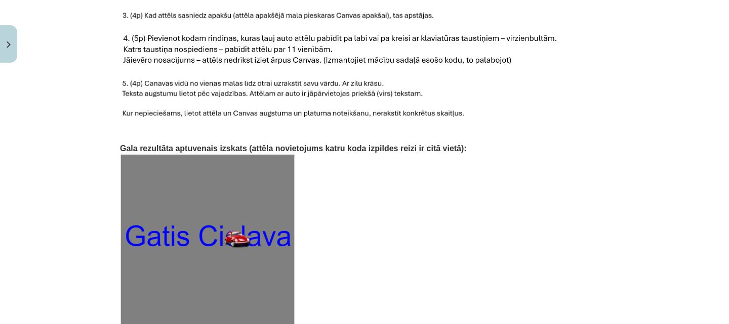
scroll to position [1637, 0]
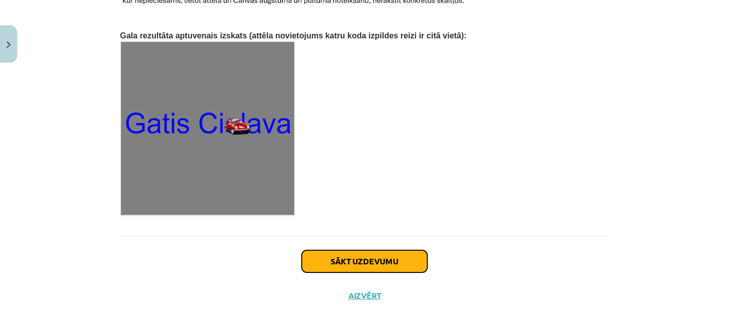
click at [352, 250] on button "Sākt uzdevumu" at bounding box center [364, 261] width 125 height 22
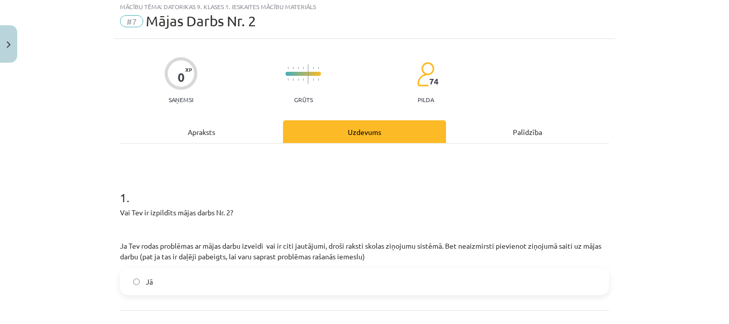
scroll to position [25, 0]
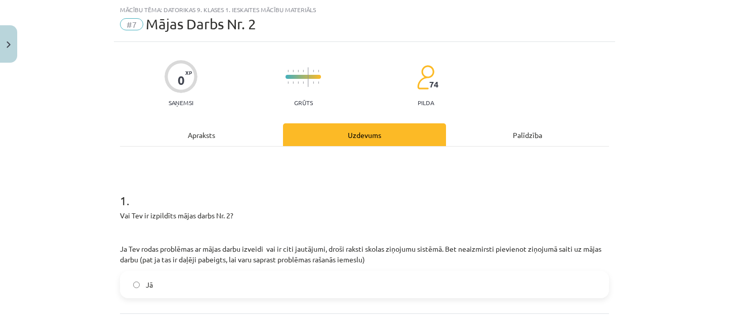
click at [315, 282] on label "Jā" at bounding box center [364, 284] width 487 height 25
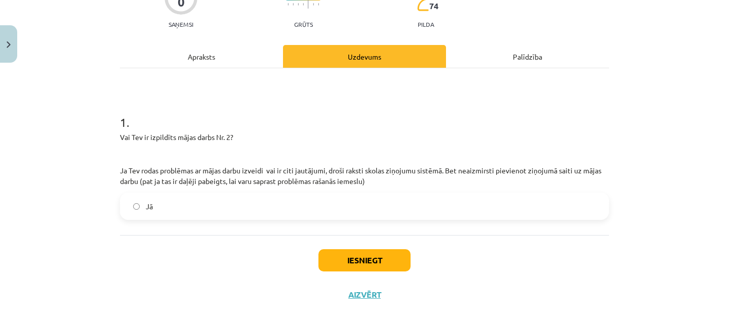
scroll to position [117, 0]
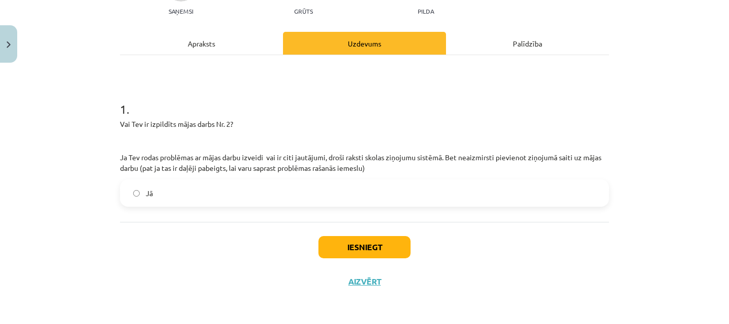
click at [359, 232] on div "Iesniegt Aizvērt" at bounding box center [364, 257] width 489 height 71
click at [356, 249] on button "Iesniegt" at bounding box center [364, 247] width 92 height 22
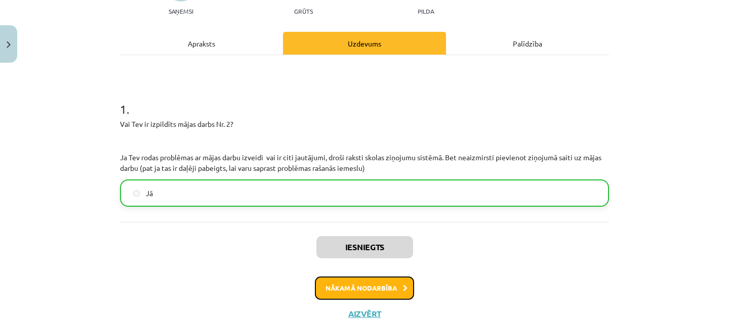
click at [368, 285] on button "Nākamā nodarbība" at bounding box center [364, 288] width 99 height 23
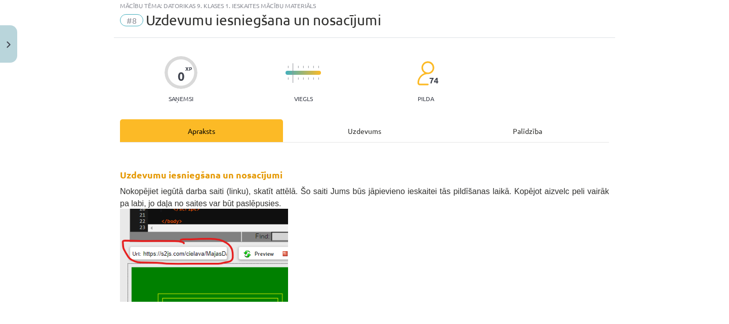
scroll to position [315, 0]
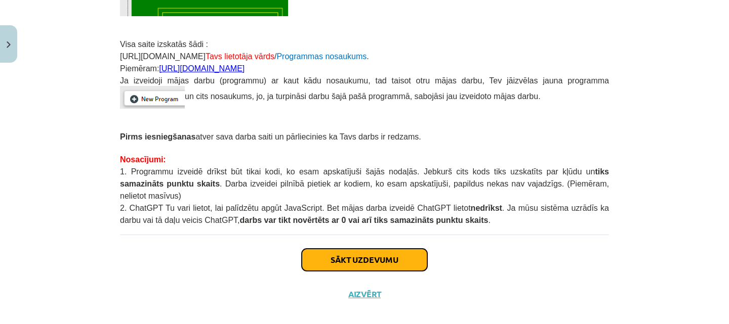
click at [331, 249] on button "Sākt uzdevumu" at bounding box center [364, 260] width 125 height 22
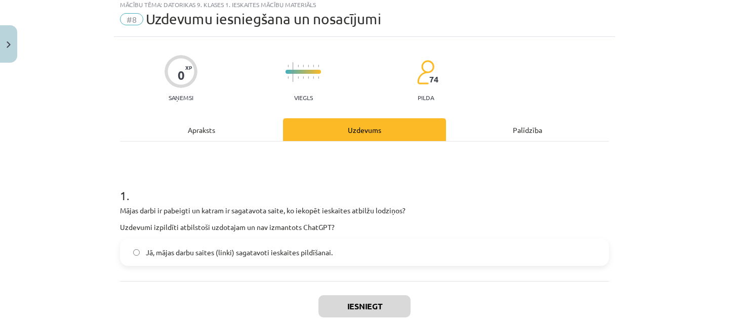
scroll to position [25, 0]
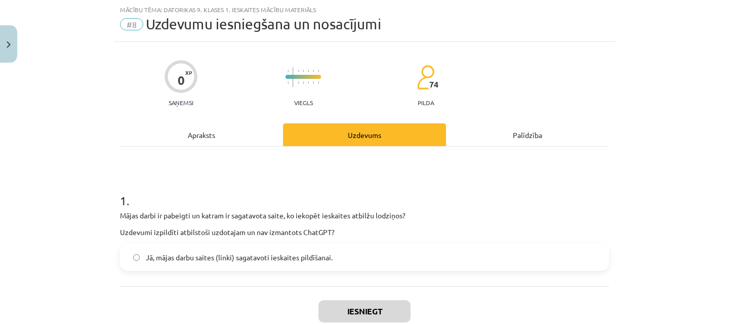
click at [306, 253] on span "Jā, mājas darbu saites (linki) sagatavoti ieskaites pildīšanai." at bounding box center [239, 257] width 187 height 11
click at [369, 306] on button "Iesniegt" at bounding box center [364, 312] width 92 height 22
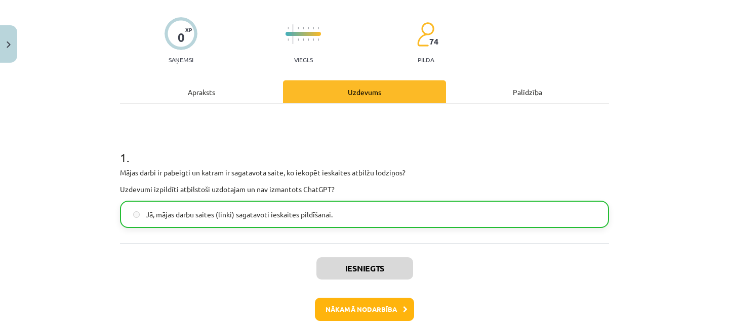
scroll to position [69, 0]
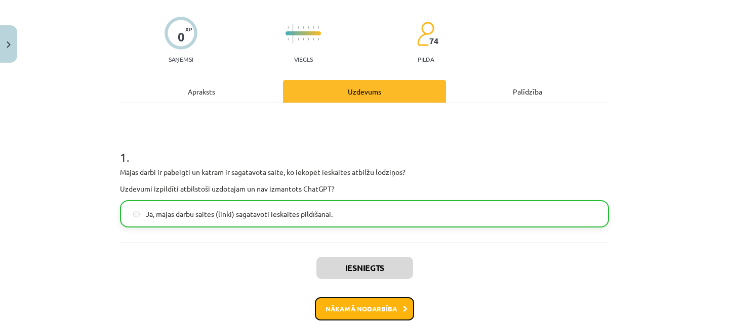
click at [368, 302] on button "Nākamā nodarbība" at bounding box center [364, 309] width 99 height 23
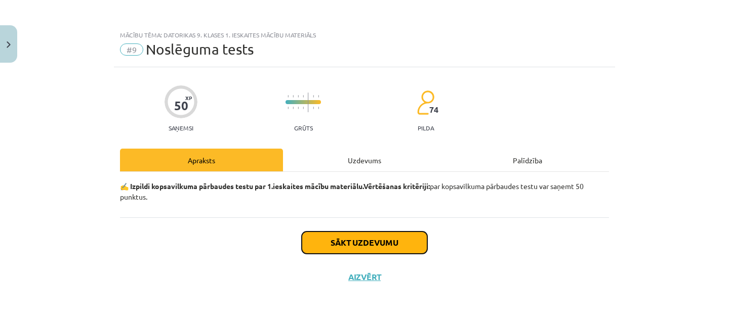
click at [348, 236] on button "Sākt uzdevumu" at bounding box center [364, 243] width 125 height 22
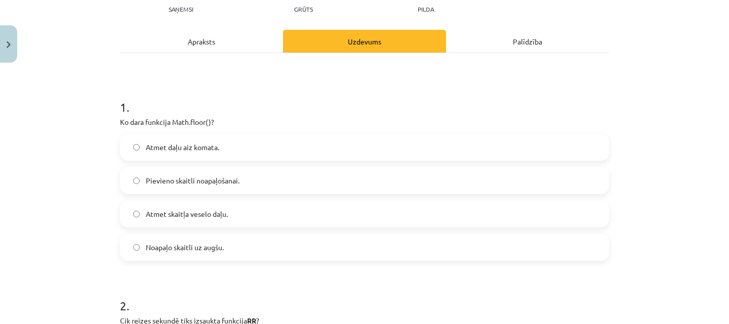
scroll to position [119, 0]
click at [284, 181] on label "Pievieno skaitli noapaļošanai." at bounding box center [364, 179] width 487 height 25
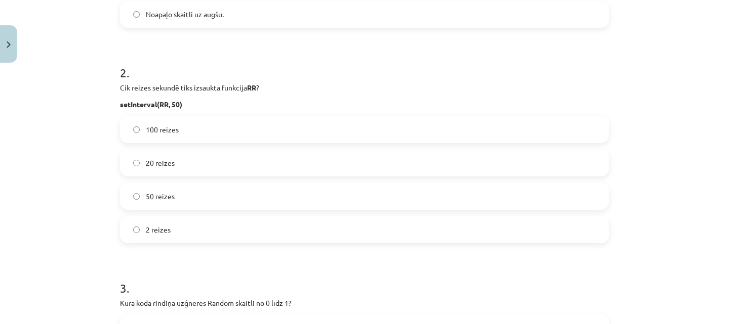
scroll to position [355, 0]
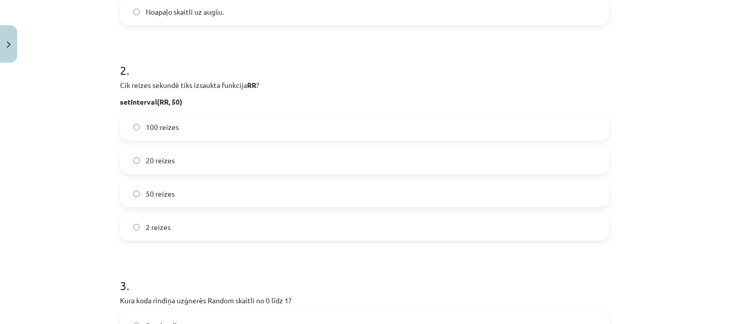
click at [278, 198] on label "50 reizes" at bounding box center [364, 193] width 487 height 25
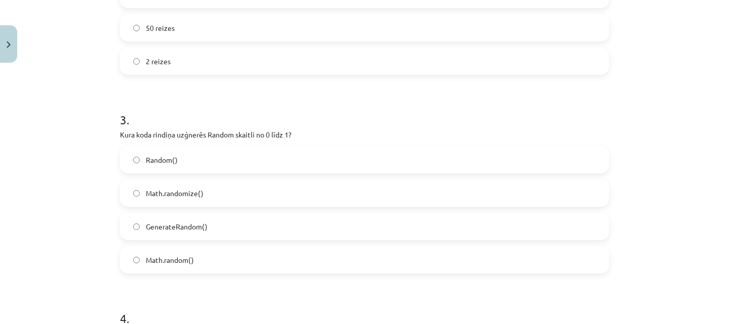
click at [280, 205] on label "Math.randomize()" at bounding box center [364, 193] width 487 height 25
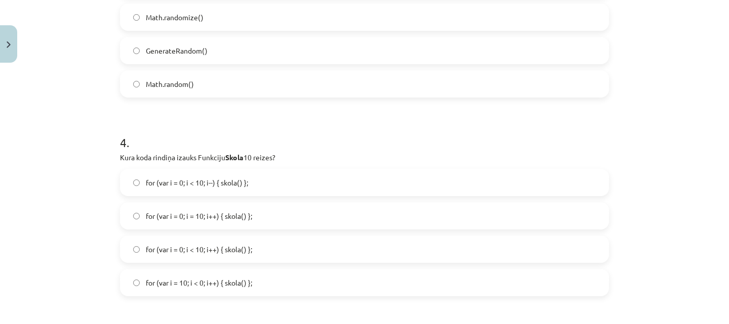
click at [287, 224] on label "for (var i = 0; i = 10; i++) { skola() };" at bounding box center [364, 215] width 487 height 25
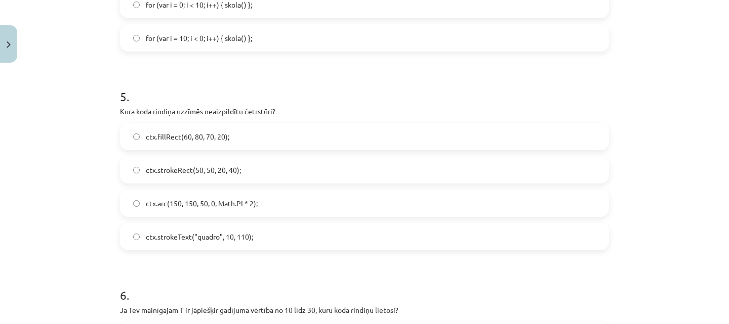
scroll to position [942, 0]
click at [285, 184] on div "ctx.fillRect(60, 80, 70, 20); ctx.strokeRect(50, 50, 20, 40); ctx.arc(150, 150,…" at bounding box center [364, 186] width 489 height 128
click at [279, 171] on label "ctx.strokeRect(50, 50, 20, 40);" at bounding box center [364, 169] width 487 height 25
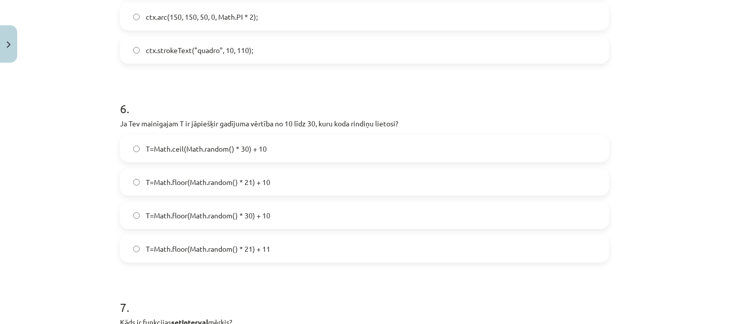
scroll to position [1130, 0]
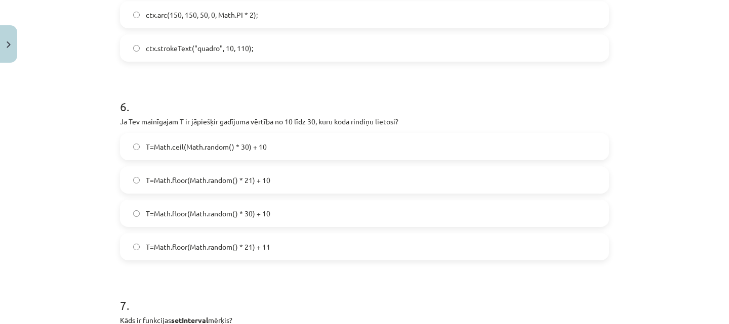
click at [289, 186] on label "T=Math.floor(Math.random() * 21) + 10" at bounding box center [364, 179] width 487 height 25
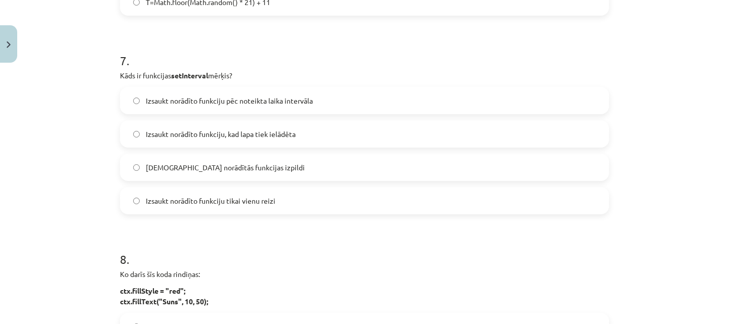
click at [291, 210] on label "Izsaukt norādīto funkciju tikai vienu reizi" at bounding box center [364, 200] width 487 height 25
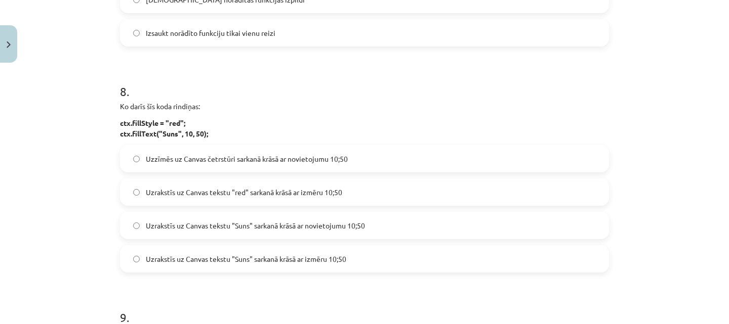
click at [279, 197] on label "Uzrakstīs uz Canvas tekstu "red" sarkanā krāsā ar izmēru 10;50" at bounding box center [364, 192] width 487 height 25
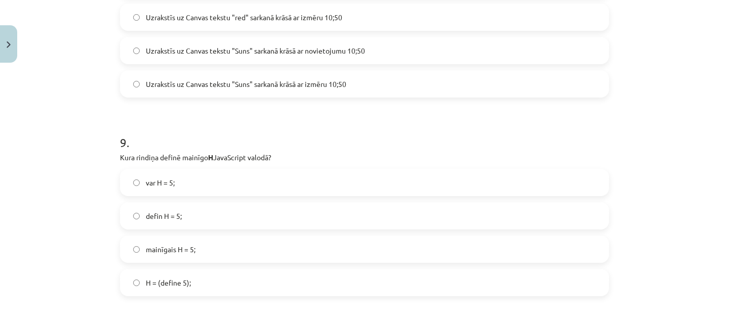
scroll to position [1719, 0]
click at [298, 216] on label "defin H = 5;" at bounding box center [364, 214] width 487 height 25
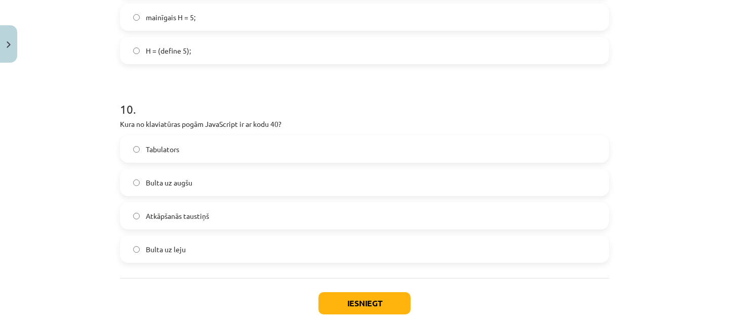
scroll to position [1951, 0]
click at [266, 178] on label "Bulta uz augšu" at bounding box center [364, 182] width 487 height 25
click at [374, 299] on button "Iesniegt" at bounding box center [364, 303] width 92 height 22
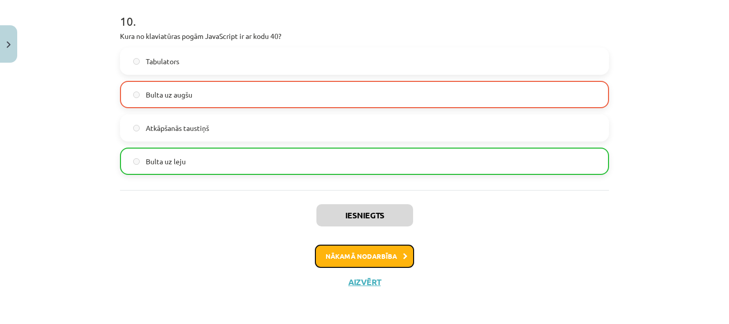
click at [375, 261] on button "Nākamā nodarbība" at bounding box center [364, 256] width 99 height 23
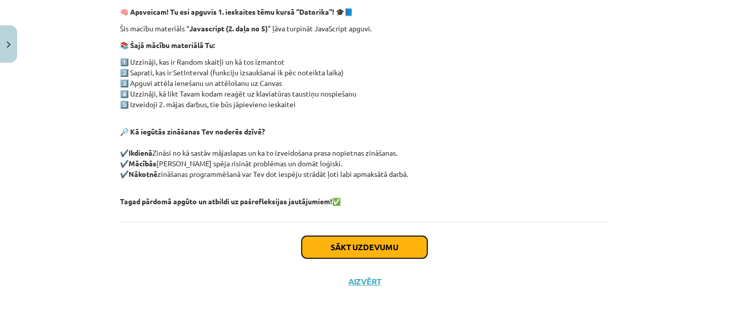
click at [375, 258] on button "Sākt uzdevumu" at bounding box center [364, 247] width 125 height 22
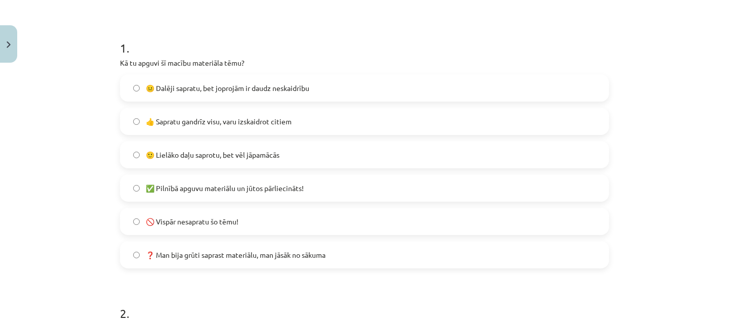
scroll to position [179, 0]
click at [328, 227] on label "🚫 Vispār nesapratu šo tēmu!" at bounding box center [364, 220] width 487 height 25
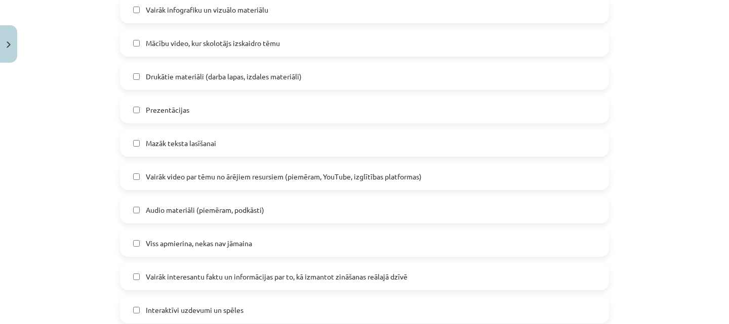
scroll to position [567, 0]
click at [270, 40] on span "Mācību video, kur skolotājs izskaidro tēmu" at bounding box center [213, 42] width 134 height 11
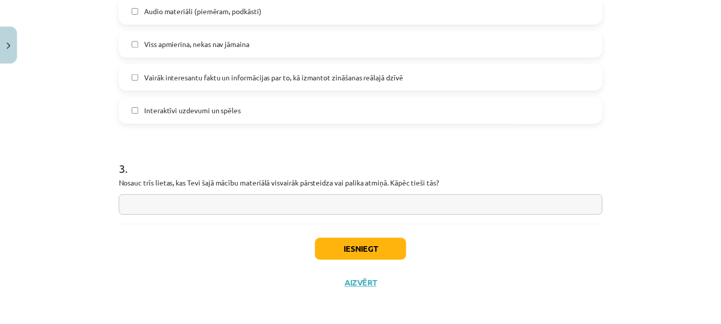
scroll to position [769, 0]
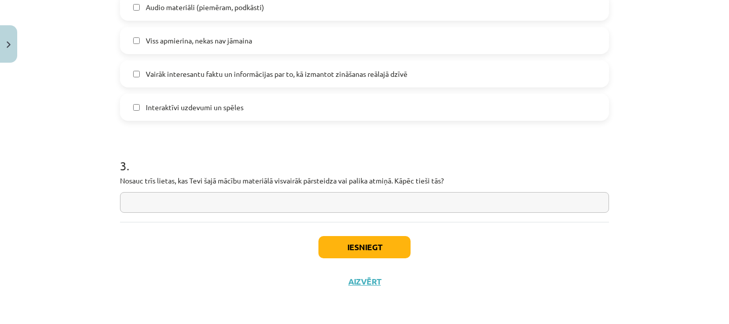
click at [319, 200] on input "text" at bounding box center [364, 202] width 489 height 21
type input "**********"
click at [328, 238] on button "Iesniegt" at bounding box center [364, 247] width 92 height 22
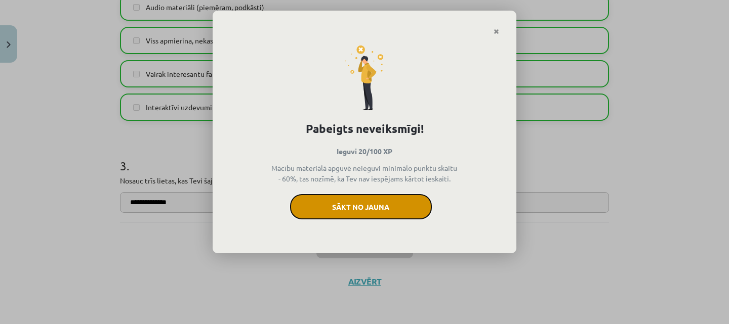
click at [365, 204] on button "Sākt no jauna" at bounding box center [361, 206] width 142 height 25
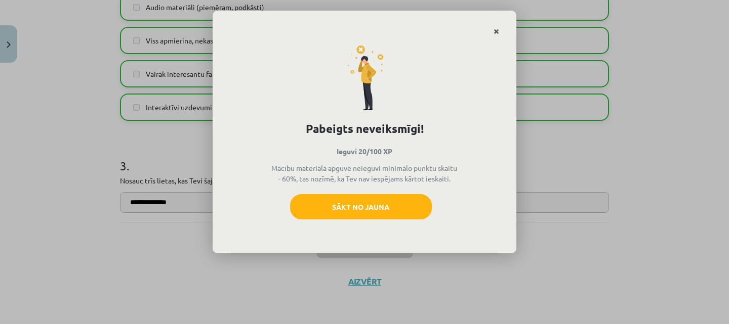
click at [501, 32] on link "Close" at bounding box center [496, 32] width 18 height 20
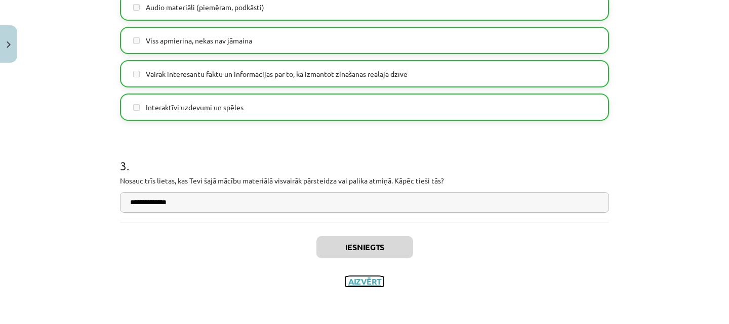
click at [371, 283] on button "Aizvērt" at bounding box center [364, 282] width 38 height 10
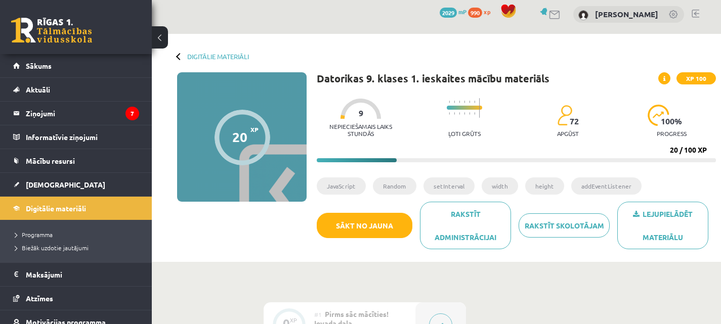
scroll to position [4, 0]
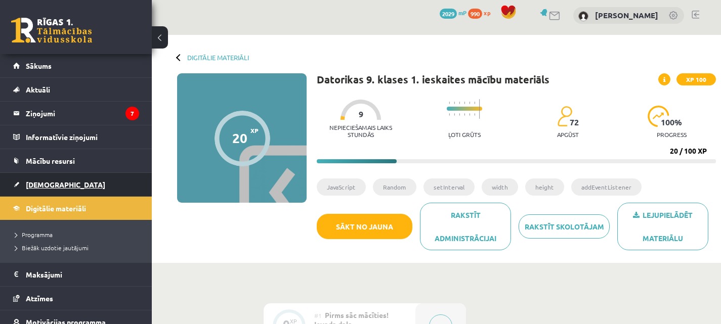
click at [37, 185] on span "[DEMOGRAPHIC_DATA]" at bounding box center [65, 184] width 79 height 9
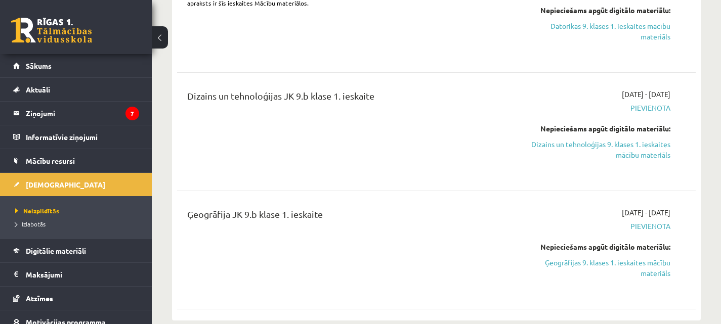
scroll to position [177, 0]
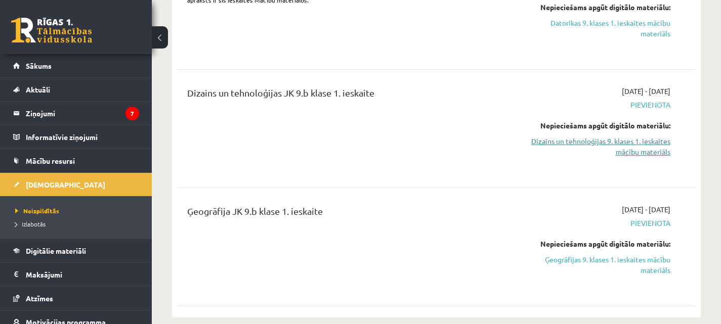
click at [612, 145] on link "Dizains un tehnoloģijas 9. klases 1. ieskaites mācību materiāls" at bounding box center [595, 146] width 151 height 21
click at [639, 141] on link "Dizains un tehnoloģijas 9. klases 1. ieskaites mācību materiāls" at bounding box center [595, 146] width 151 height 21
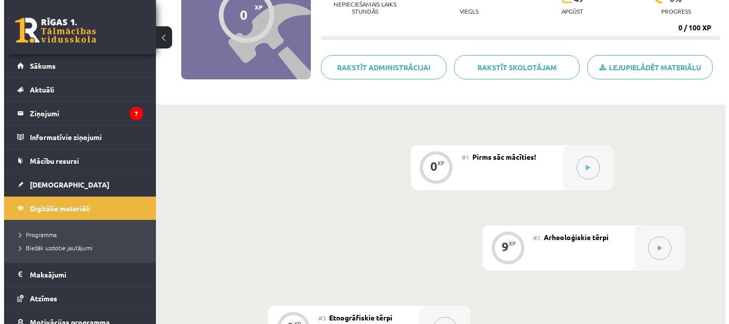
scroll to position [132, 0]
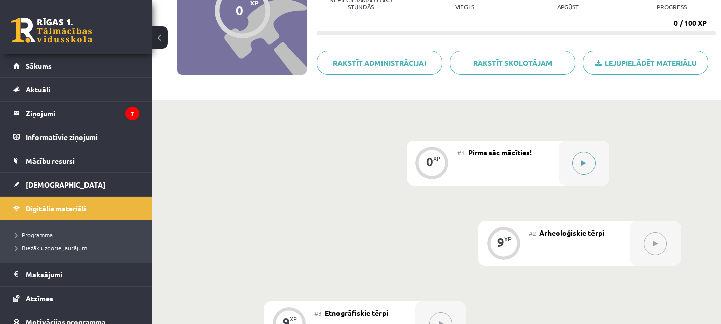
click at [589, 156] on button at bounding box center [583, 163] width 23 height 23
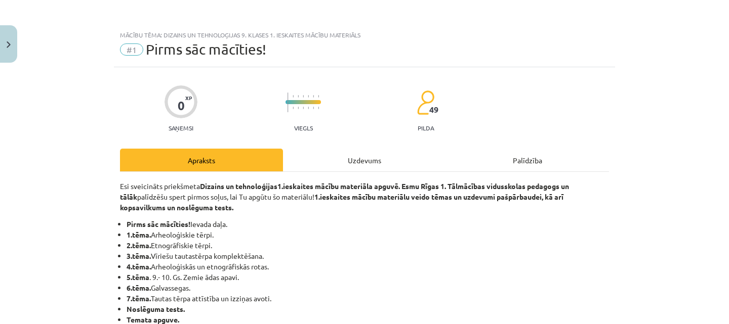
click at [373, 169] on div "Uzdevums" at bounding box center [364, 160] width 163 height 23
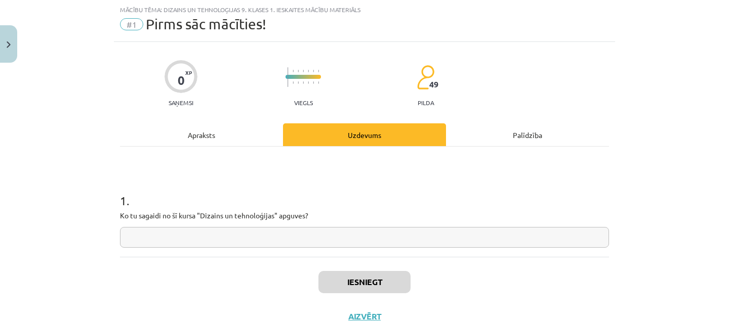
click at [274, 246] on input "text" at bounding box center [364, 237] width 489 height 21
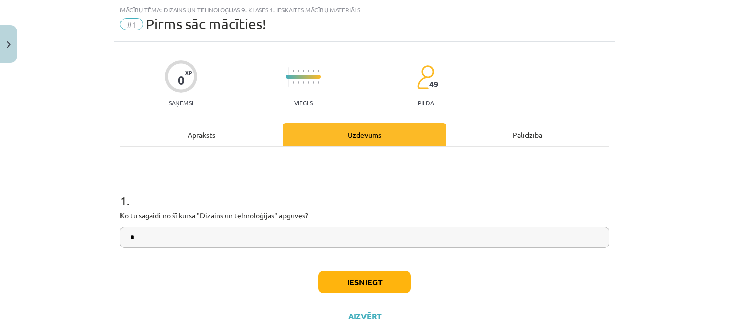
type input "*"
click at [374, 285] on button "Iesniegt" at bounding box center [364, 282] width 92 height 22
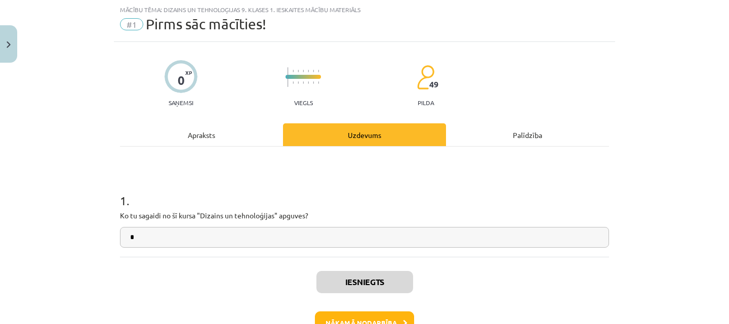
click at [382, 241] on div "0 XP Saņemsi Viegls 49 pilda Apraksts Uzdevums Palīdzība 1 . Ko tu sagaidi no š…" at bounding box center [364, 204] width 501 height 324
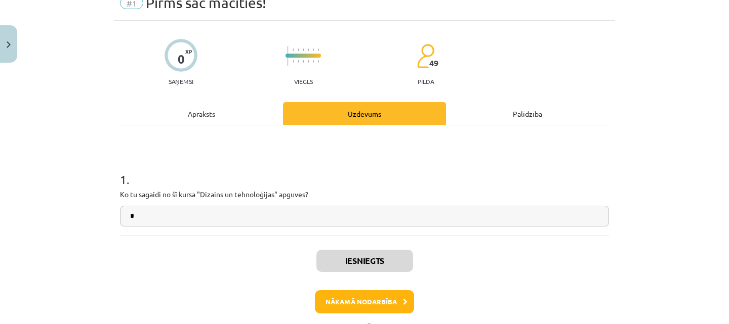
scroll to position [43, 0]
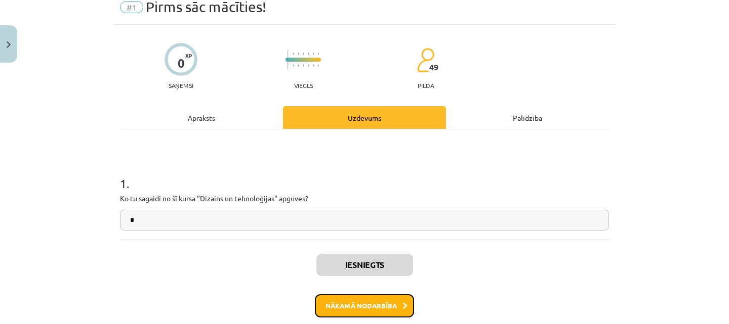
click at [368, 312] on button "Nākamā nodarbība" at bounding box center [364, 305] width 99 height 23
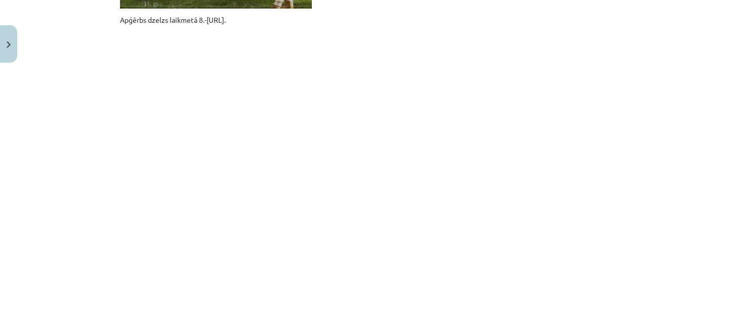
scroll to position [905, 0]
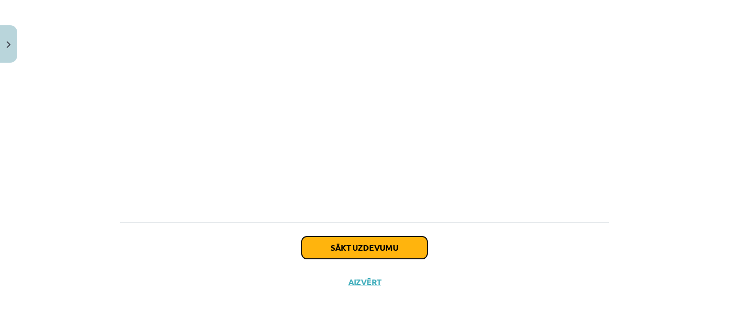
click at [326, 242] on button "Sākt uzdevumu" at bounding box center [364, 248] width 125 height 22
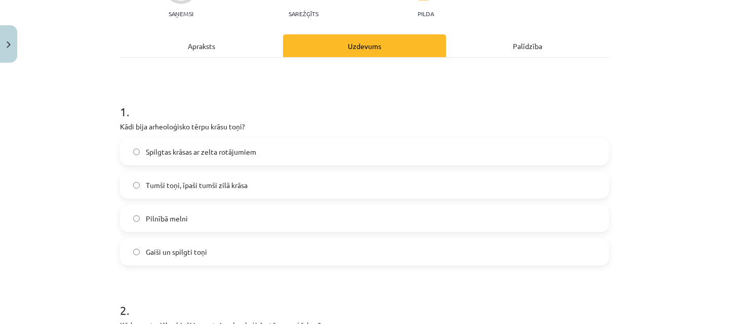
scroll to position [116, 0]
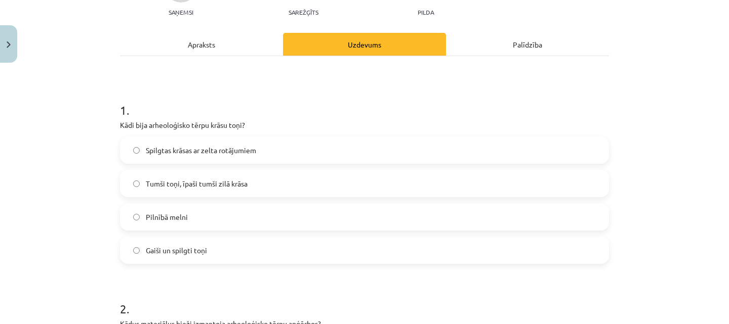
click at [287, 183] on label "Tumši toņi, īpaši tumši zilā krāsa" at bounding box center [364, 183] width 487 height 25
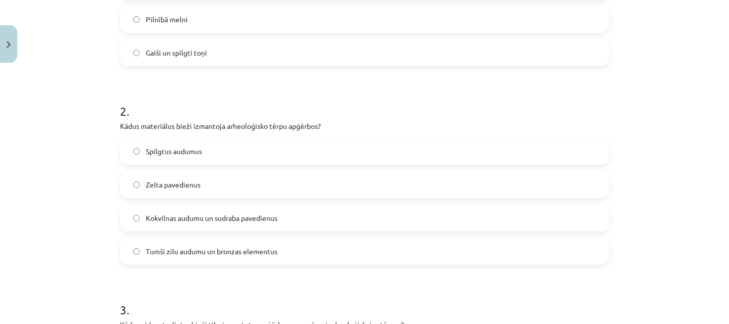
scroll to position [314, 0]
click at [216, 225] on label "Kokvilnas audumu un sudraba pavedienus" at bounding box center [364, 217] width 487 height 25
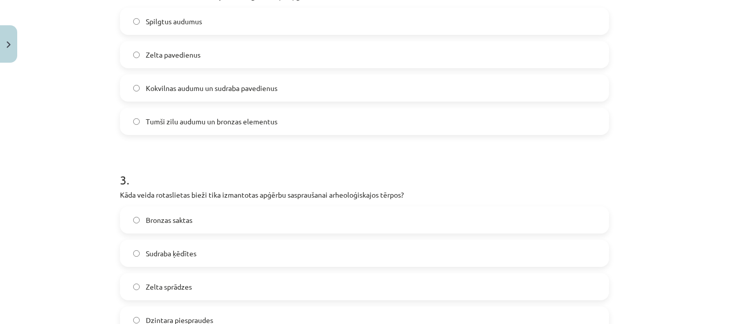
scroll to position [444, 0]
click at [256, 126] on label "Tumši zilu audumu un bronzas elementus" at bounding box center [364, 120] width 487 height 25
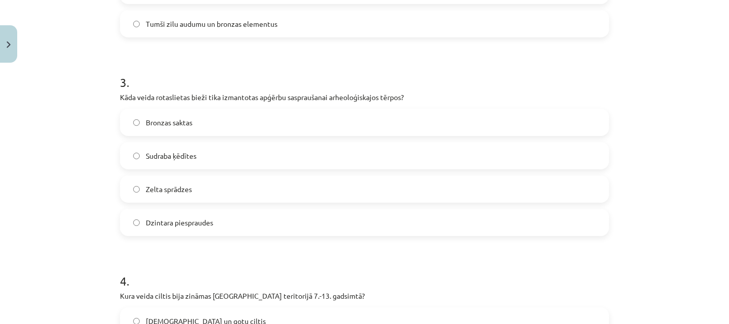
scroll to position [543, 0]
click at [217, 117] on label "Bronzas saktas" at bounding box center [364, 120] width 487 height 25
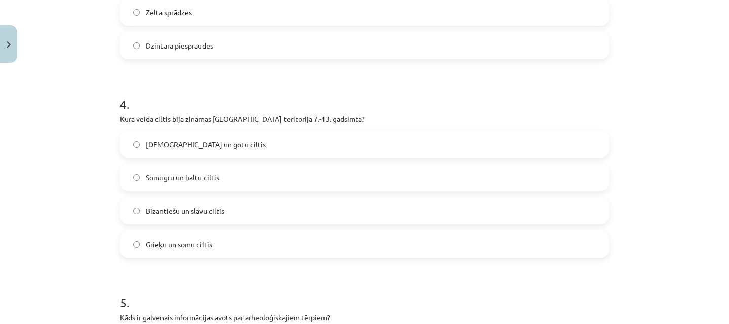
scroll to position [720, 0]
click at [187, 183] on label "Somugru un baltu ciltis" at bounding box center [364, 176] width 487 height 25
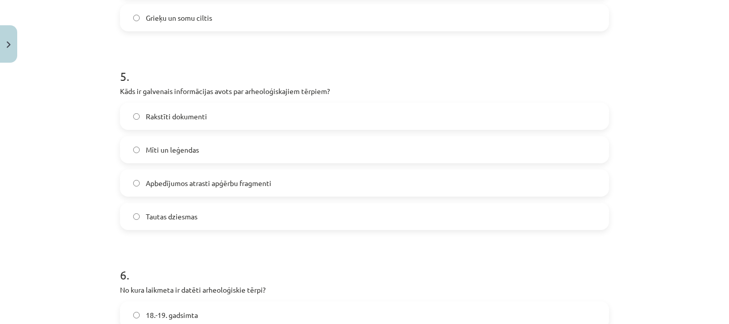
scroll to position [946, 0]
click at [193, 114] on span "Rakstīti dokumenti" at bounding box center [176, 116] width 61 height 11
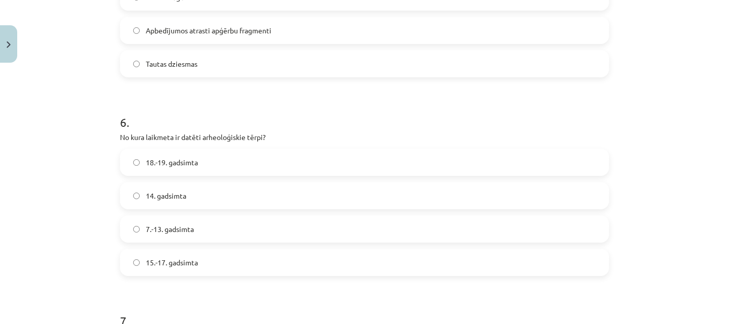
scroll to position [1098, 0]
click at [167, 227] on span "7.-13. gadsimta" at bounding box center [170, 229] width 48 height 11
click at [161, 257] on span "15.-17. gadsimta" at bounding box center [172, 262] width 52 height 11
click at [163, 241] on label "7.-13. gadsimta" at bounding box center [364, 228] width 487 height 25
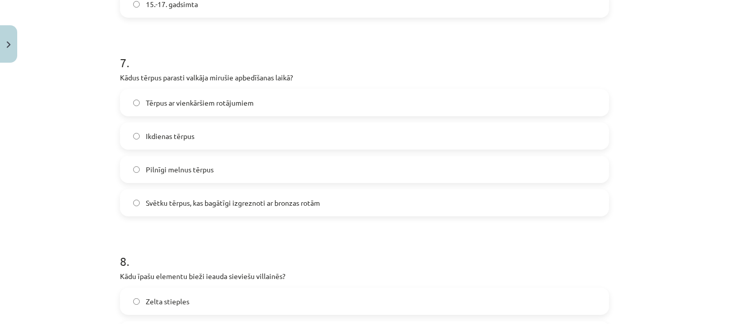
scroll to position [1355, 0]
click at [208, 207] on span "Svētku tērpus, kas bagātīgi izgreznoti ar bronzas rotām" at bounding box center [233, 204] width 174 height 11
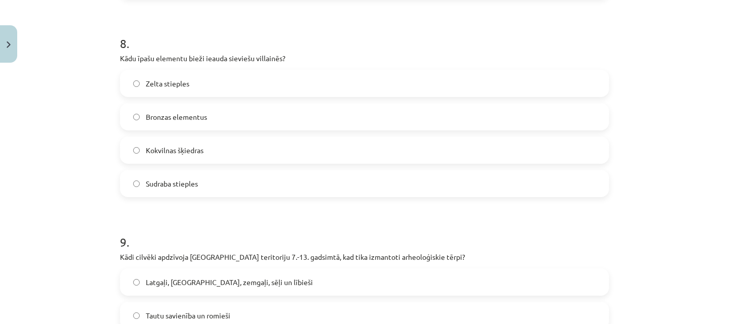
scroll to position [1575, 0]
click at [155, 157] on label "Kokvilnas šķiedras" at bounding box center [364, 149] width 487 height 25
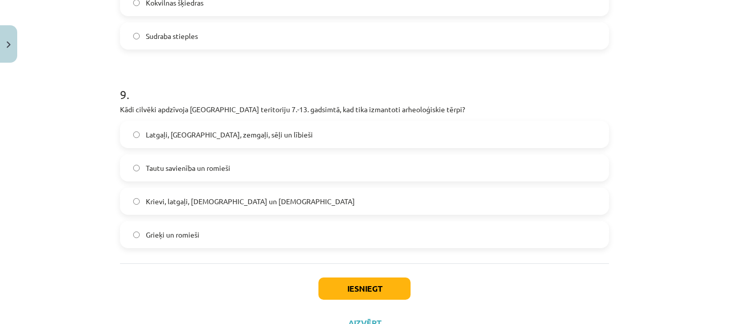
scroll to position [1723, 0]
click at [203, 142] on label "Latgaļi, [GEOGRAPHIC_DATA], zemgaļi, sēļi un lībieši" at bounding box center [364, 133] width 487 height 25
click at [356, 284] on button "Iesniegt" at bounding box center [364, 288] width 92 height 22
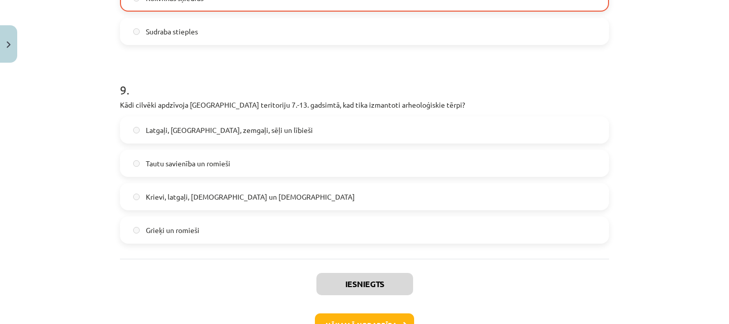
scroll to position [1796, 0]
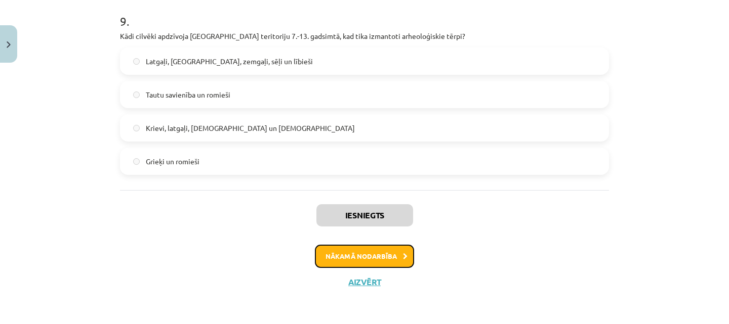
click at [361, 255] on button "Nākamā nodarbība" at bounding box center [364, 256] width 99 height 23
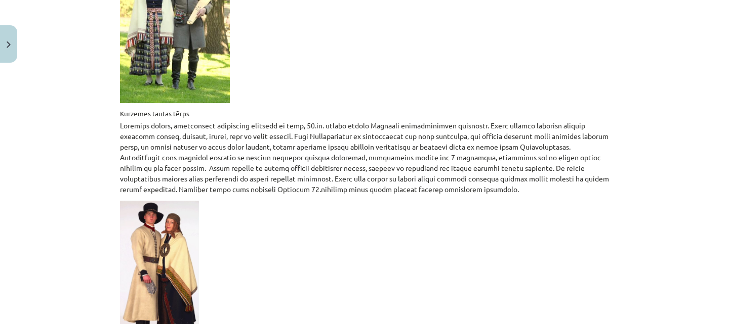
scroll to position [1658, 0]
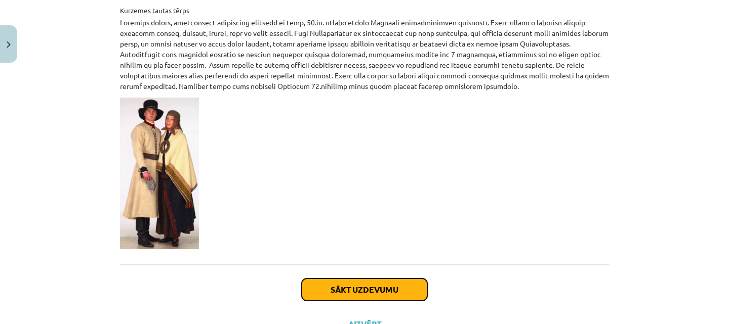
click at [376, 279] on button "Sākt uzdevumu" at bounding box center [364, 290] width 125 height 22
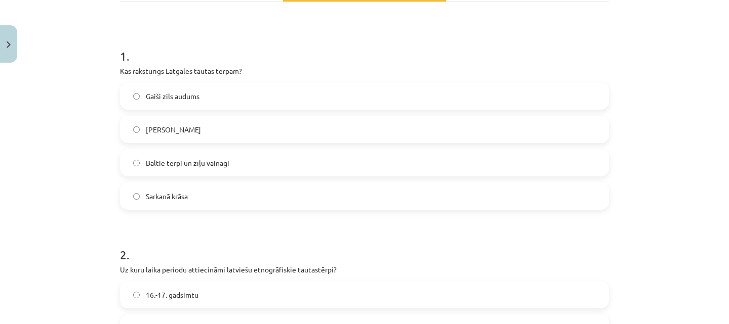
scroll to position [171, 0]
click at [178, 191] on span "Sarkanā krāsa" at bounding box center [167, 196] width 42 height 11
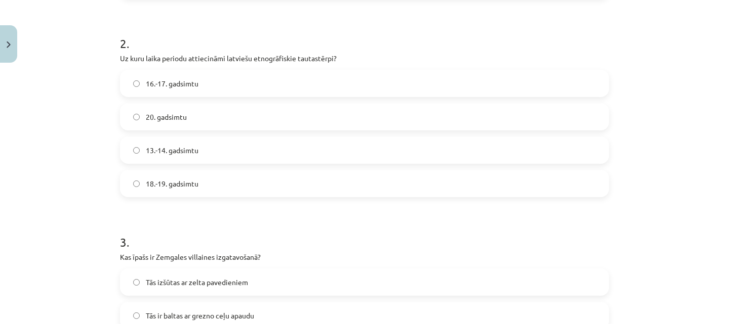
scroll to position [382, 0]
click at [209, 178] on label "18.-19. gadsimtu" at bounding box center [364, 183] width 487 height 25
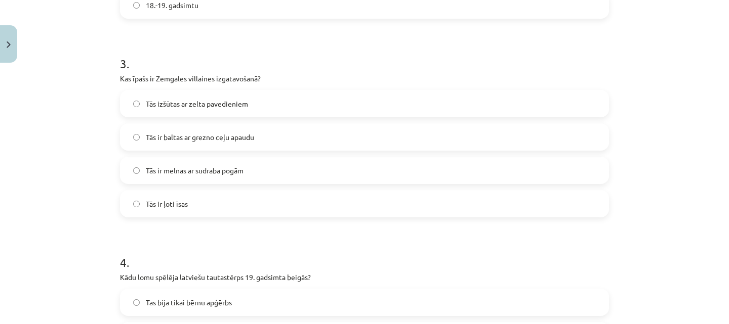
scroll to position [561, 0]
click at [259, 142] on label "Tās ir baltas ar grezno ceļu apaudu" at bounding box center [364, 136] width 487 height 25
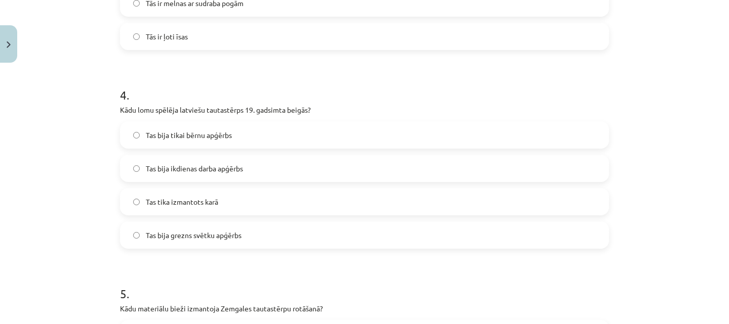
scroll to position [728, 0]
click at [223, 240] on span "Tas bija grezns svētku apģērbs" at bounding box center [194, 235] width 96 height 11
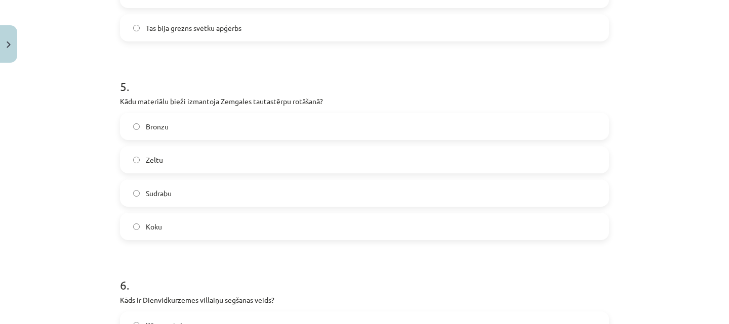
scroll to position [936, 0]
click at [162, 194] on span "Sudrabu" at bounding box center [159, 193] width 26 height 11
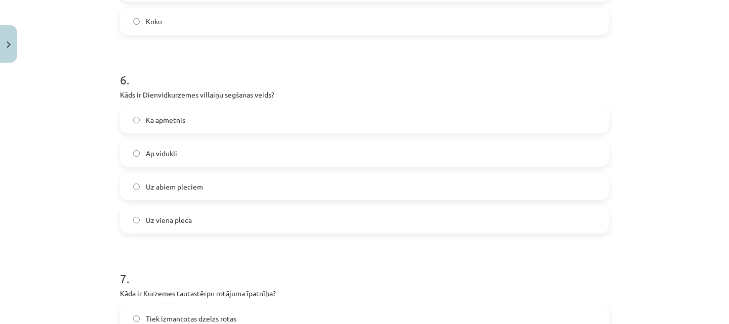
scroll to position [1145, 0]
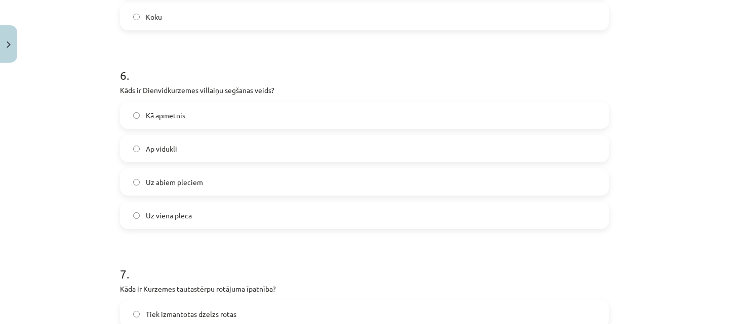
click at [224, 121] on label "Kā apmetnis" at bounding box center [364, 115] width 487 height 25
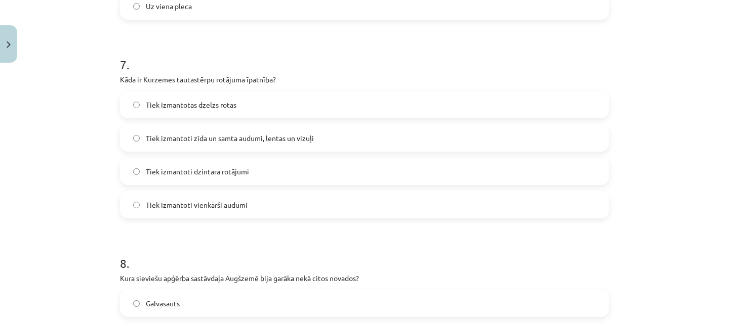
scroll to position [1355, 0]
click at [256, 144] on label "Tiek izmantoti zīda un samta audumi, lentas un vizuļi" at bounding box center [364, 137] width 487 height 25
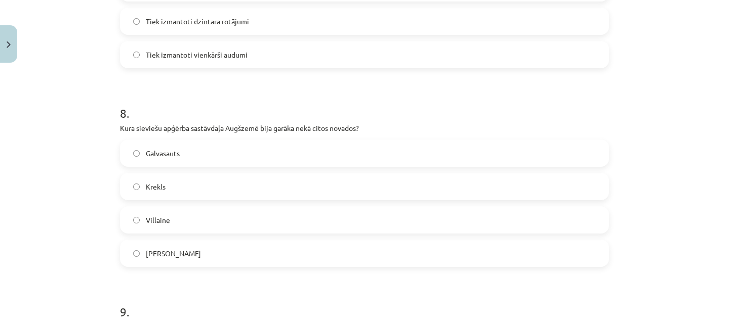
scroll to position [1505, 0]
click at [258, 156] on label "Galvasauts" at bounding box center [364, 152] width 487 height 25
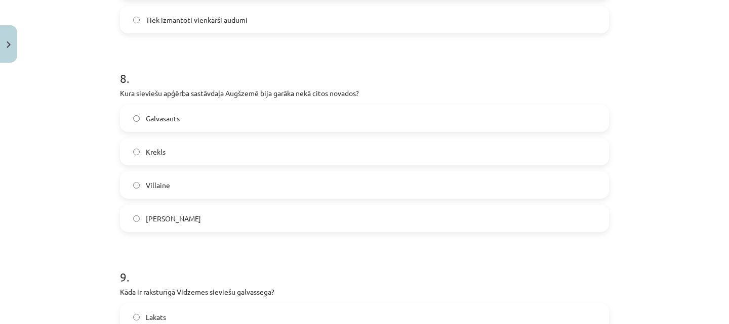
scroll to position [1541, 0]
click at [205, 220] on label "[PERSON_NAME]" at bounding box center [364, 217] width 487 height 25
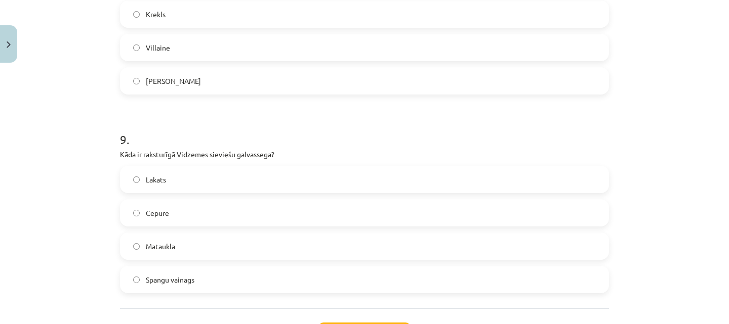
scroll to position [1680, 0]
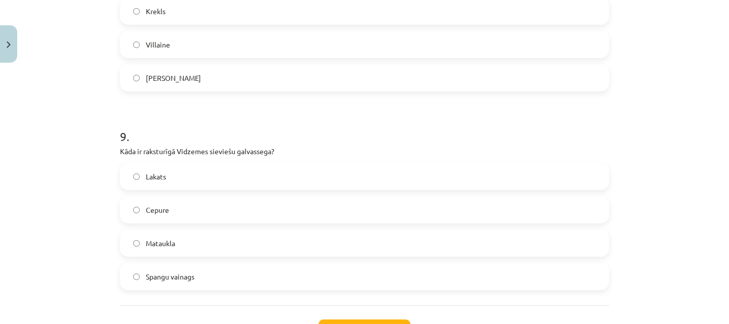
click at [195, 271] on label "Spangu vainags" at bounding box center [364, 276] width 487 height 25
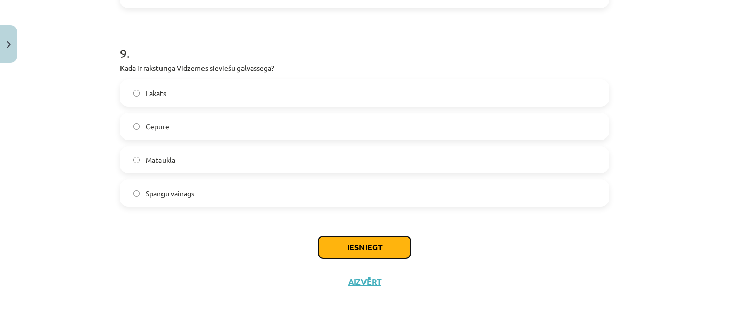
click at [345, 251] on button "Iesniegt" at bounding box center [364, 247] width 92 height 22
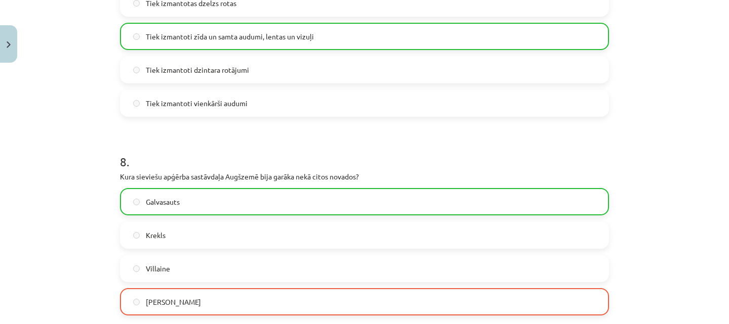
scroll to position [1796, 0]
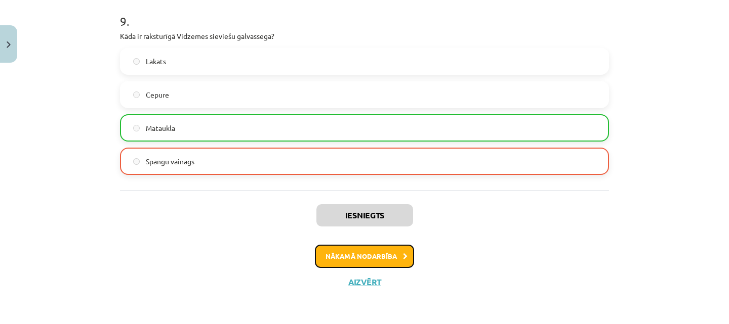
click at [376, 261] on button "Nākamā nodarbība" at bounding box center [364, 256] width 99 height 23
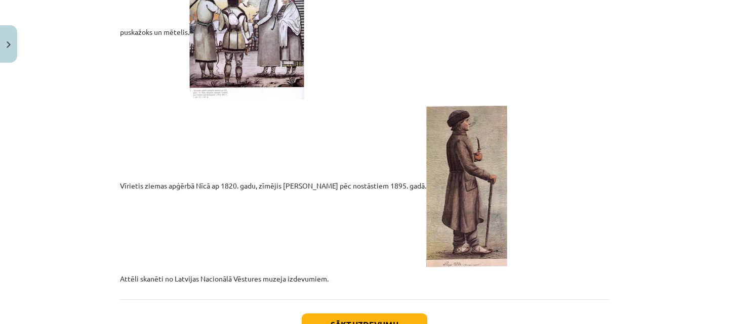
scroll to position [2204, 0]
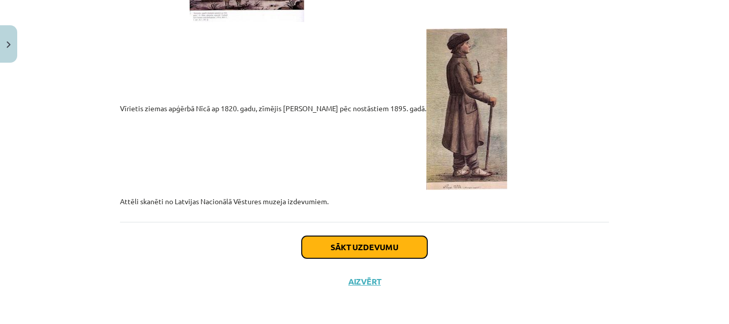
click at [374, 248] on button "Sākt uzdevumu" at bounding box center [364, 247] width 125 height 22
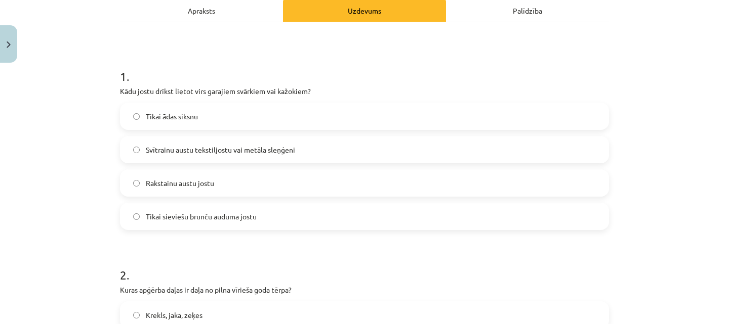
scroll to position [150, 0]
click at [221, 115] on label "Tikai ādas siksnu" at bounding box center [364, 115] width 487 height 25
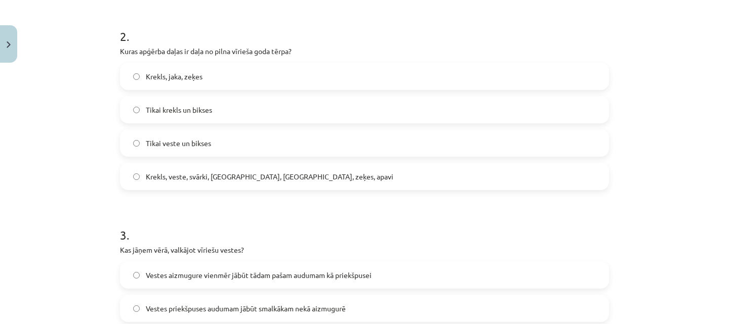
scroll to position [389, 0]
click at [227, 79] on label "Krekls, jaka, zeķes" at bounding box center [364, 75] width 487 height 25
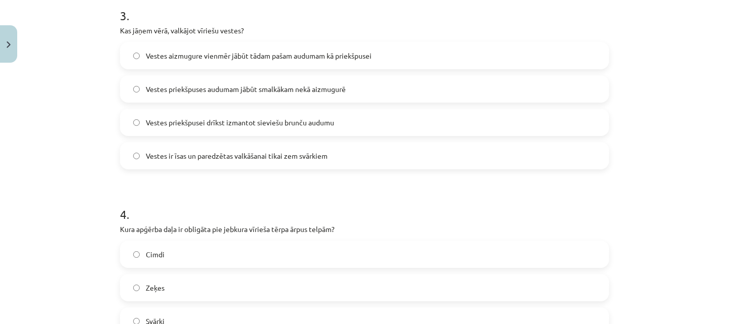
scroll to position [608, 0]
click at [199, 60] on span "Vestes aizmugure vienmēr jābūt tādam pašam audumam kā priekšpusei" at bounding box center [259, 56] width 226 height 11
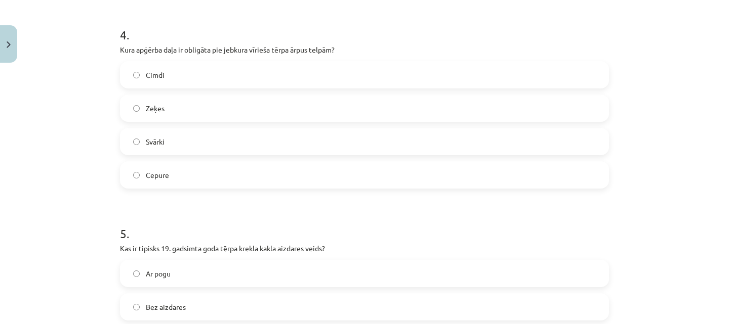
scroll to position [788, 0]
drag, startPoint x: 193, startPoint y: 106, endPoint x: 197, endPoint y: 154, distance: 48.2
click at [197, 154] on div "Cimdi Zeķes Svārki Cepure" at bounding box center [364, 125] width 489 height 128
click at [201, 104] on label "Zeķes" at bounding box center [364, 108] width 487 height 25
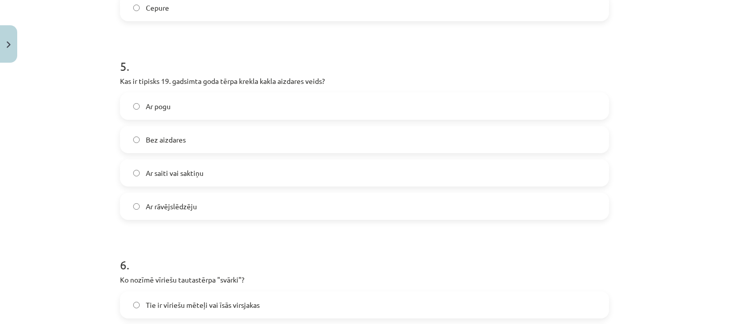
scroll to position [956, 0]
click at [180, 176] on span "Ar saiti vai saktiņu" at bounding box center [175, 172] width 58 height 11
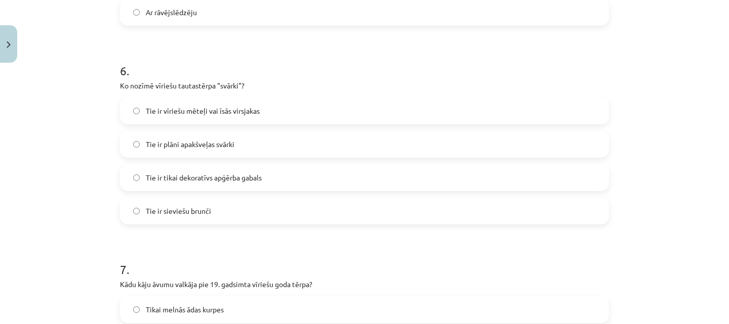
scroll to position [1150, 0]
click at [246, 113] on span "Tie ir vīriešu mēteļi vai īsās virsjakas" at bounding box center [203, 110] width 114 height 11
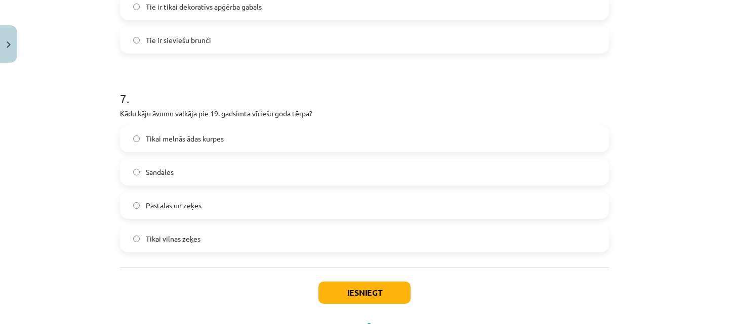
scroll to position [1322, 0]
click at [200, 209] on label "Pastalas un zeķes" at bounding box center [364, 203] width 487 height 25
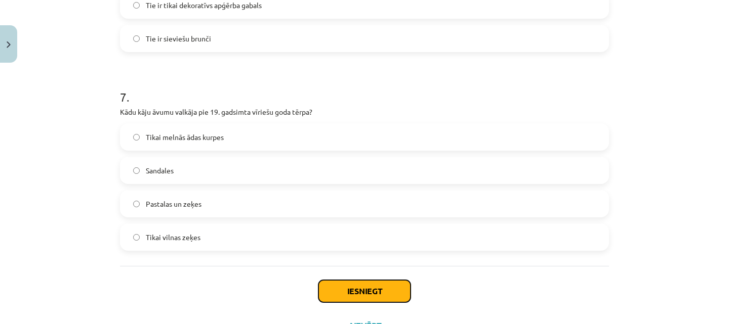
click at [341, 294] on button "Iesniegt" at bounding box center [364, 291] width 92 height 22
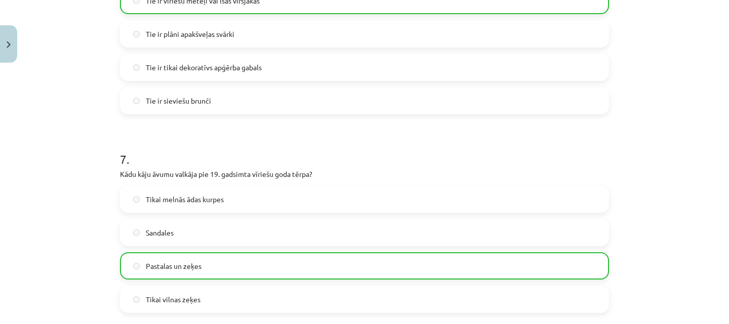
scroll to position [1398, 0]
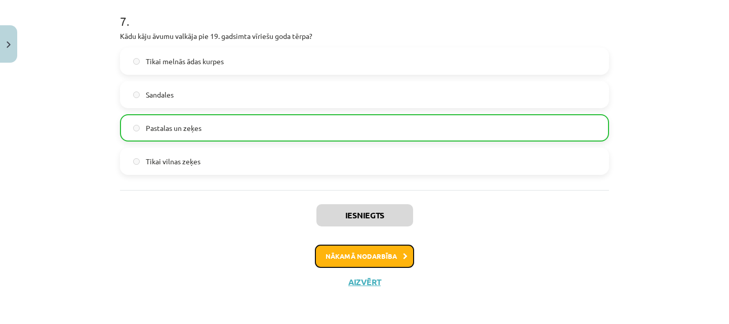
click at [355, 249] on button "Nākamā nodarbība" at bounding box center [364, 256] width 99 height 23
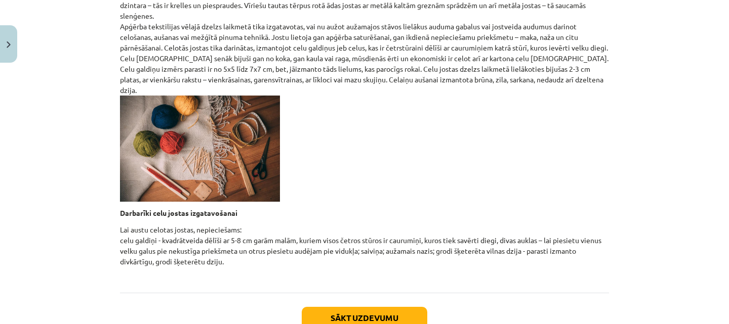
scroll to position [383, 0]
